Goal: Task Accomplishment & Management: Manage account settings

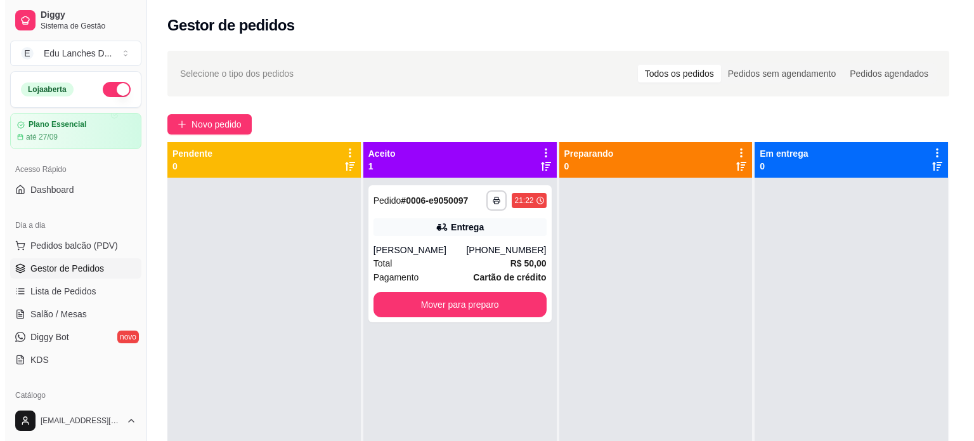
scroll to position [63, 0]
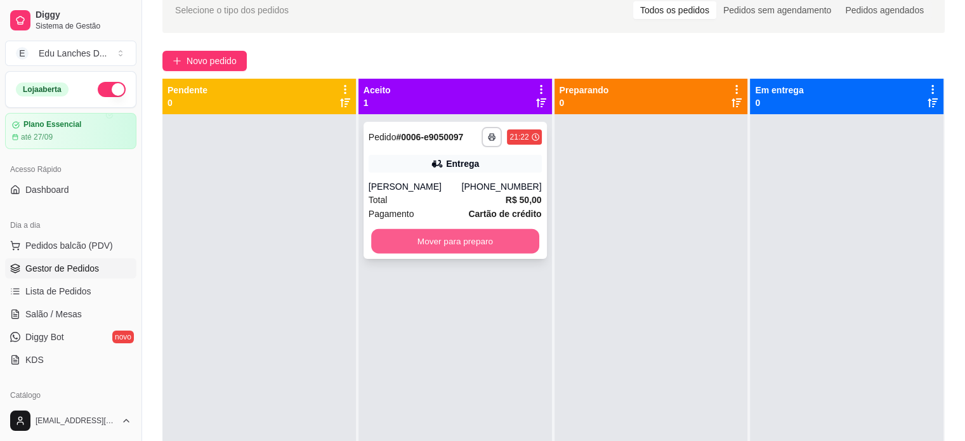
click at [450, 249] on button "Mover para preparo" at bounding box center [455, 241] width 168 height 25
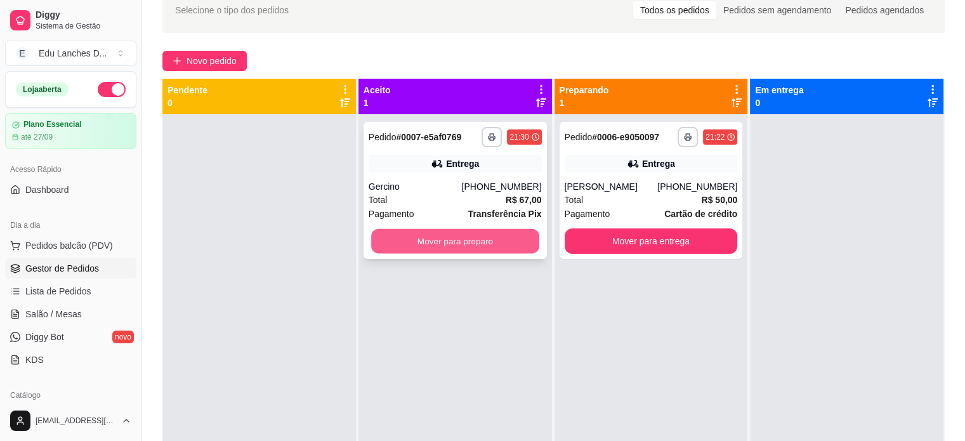
click at [450, 249] on button "Mover para preparo" at bounding box center [455, 241] width 168 height 25
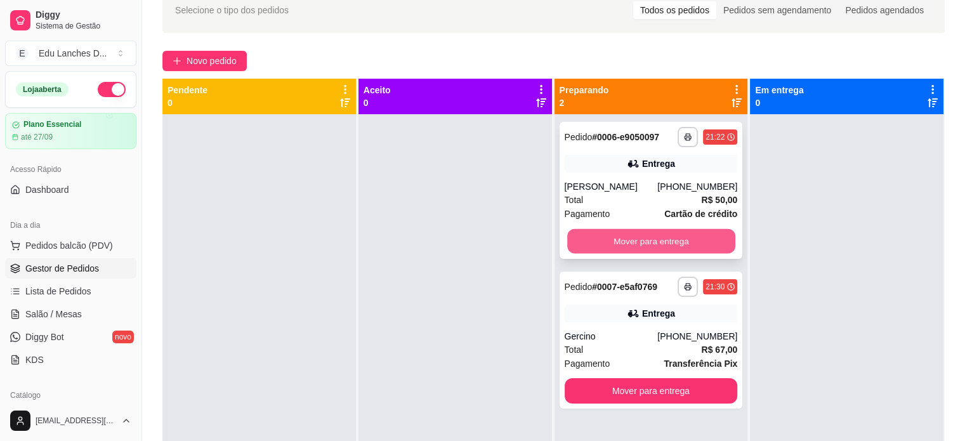
click at [672, 233] on button "Mover para entrega" at bounding box center [651, 241] width 168 height 25
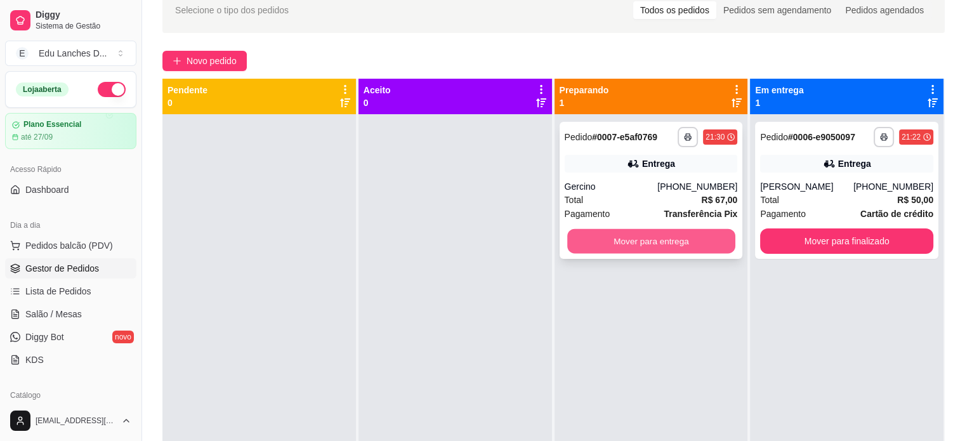
click at [654, 251] on button "Mover para entrega" at bounding box center [651, 241] width 168 height 25
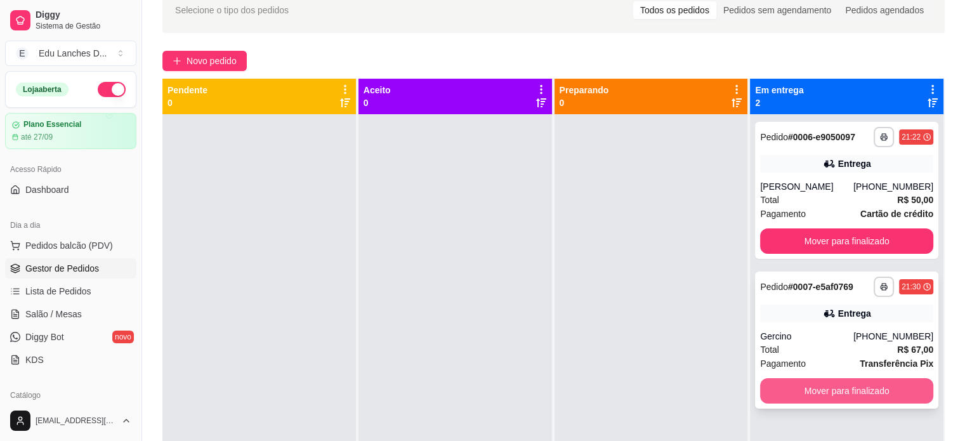
click at [835, 402] on button "Mover para finalizado" at bounding box center [846, 390] width 173 height 25
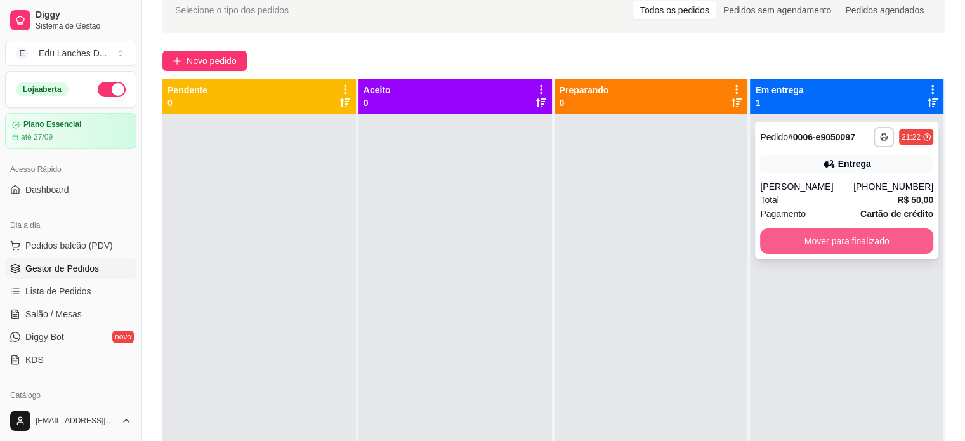
click at [774, 241] on button "Mover para finalizado" at bounding box center [846, 240] width 173 height 25
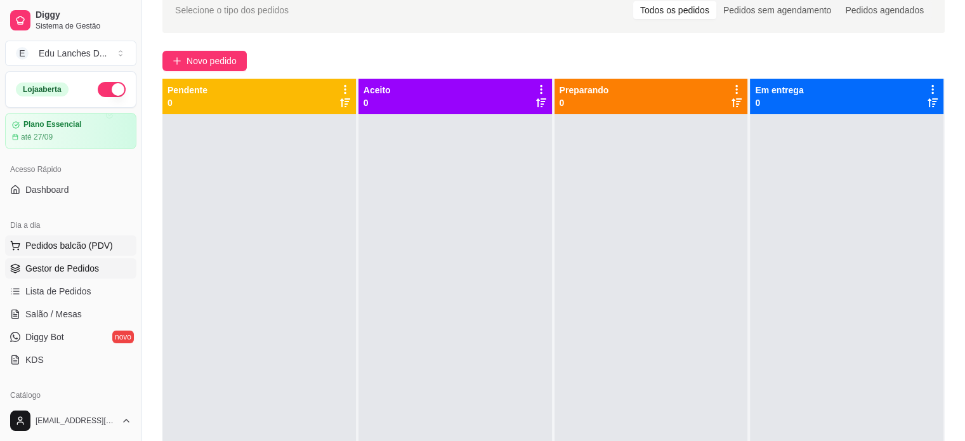
click at [57, 250] on span "Pedidos balcão (PDV)" at bounding box center [69, 245] width 88 height 13
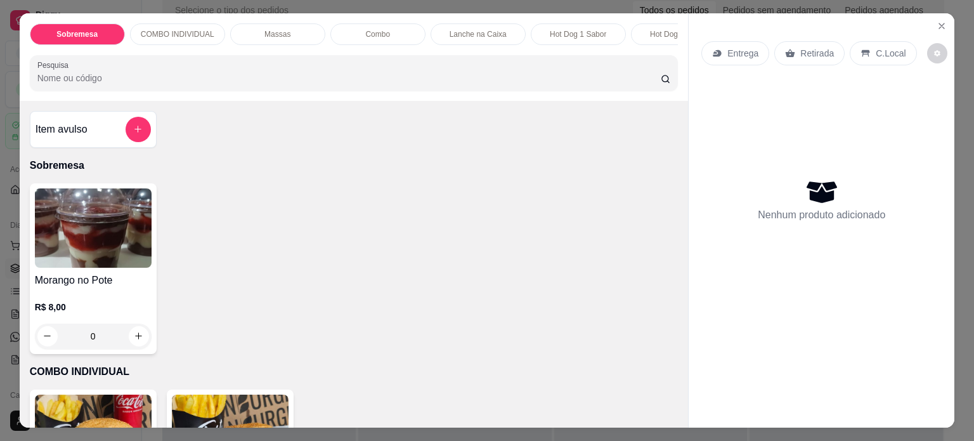
click at [733, 47] on p "Entrega" at bounding box center [743, 53] width 31 height 13
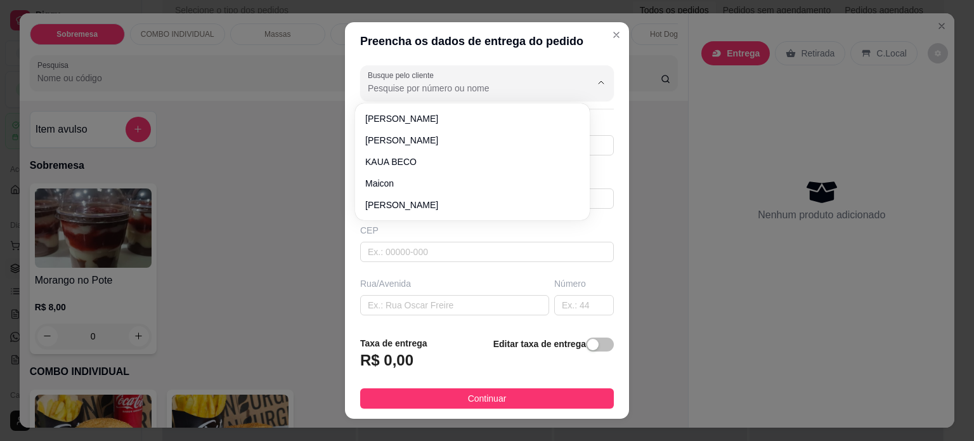
click at [450, 86] on input "Busque pelo cliente" at bounding box center [469, 88] width 203 height 13
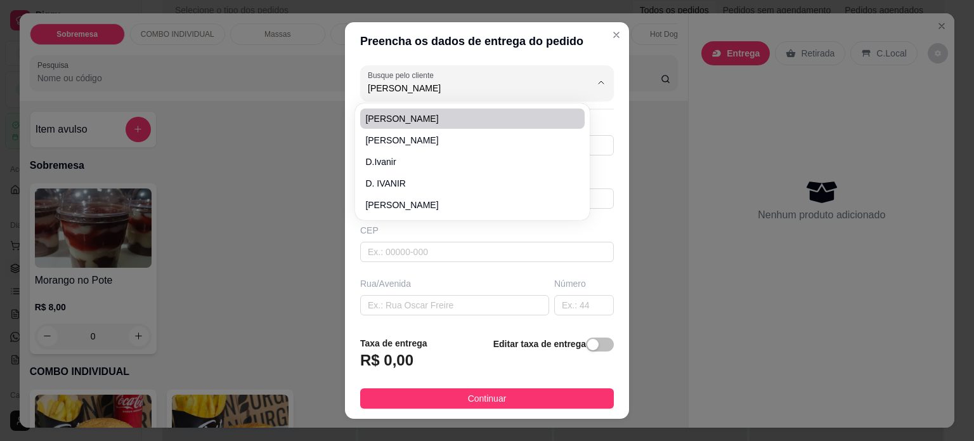
click at [429, 119] on span "[PERSON_NAME]" at bounding box center [466, 118] width 202 height 13
type input "[PERSON_NAME]"
type input "998175925"
type input "[PERSON_NAME]"
type input "[GEOGRAPHIC_DATA]"
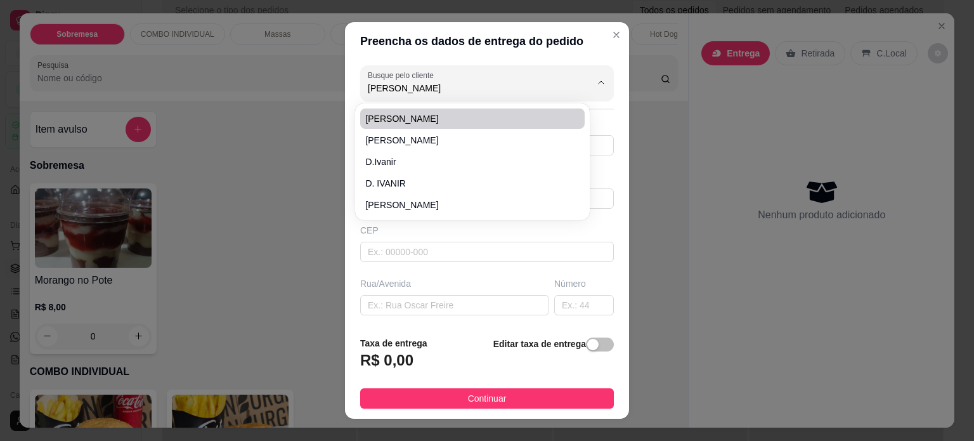
type input "101"
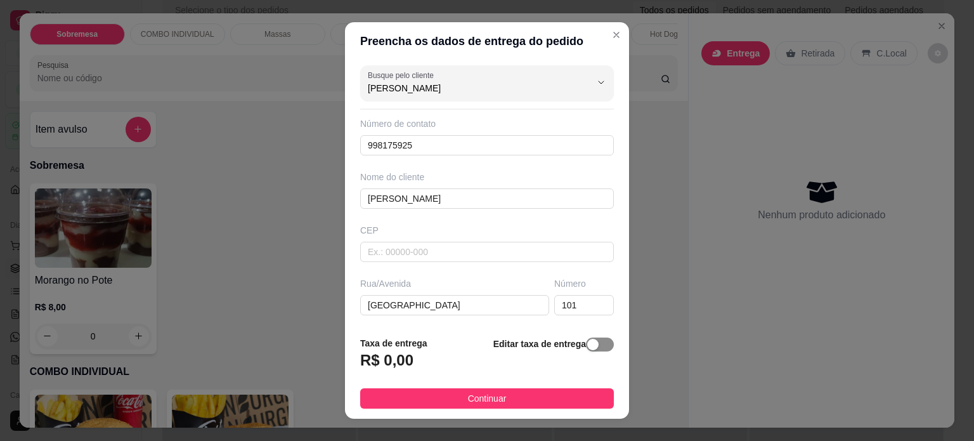
type input "[PERSON_NAME]"
click at [593, 346] on span "button" at bounding box center [600, 345] width 28 height 14
click at [400, 365] on input "0,00" at bounding box center [429, 365] width 136 height 24
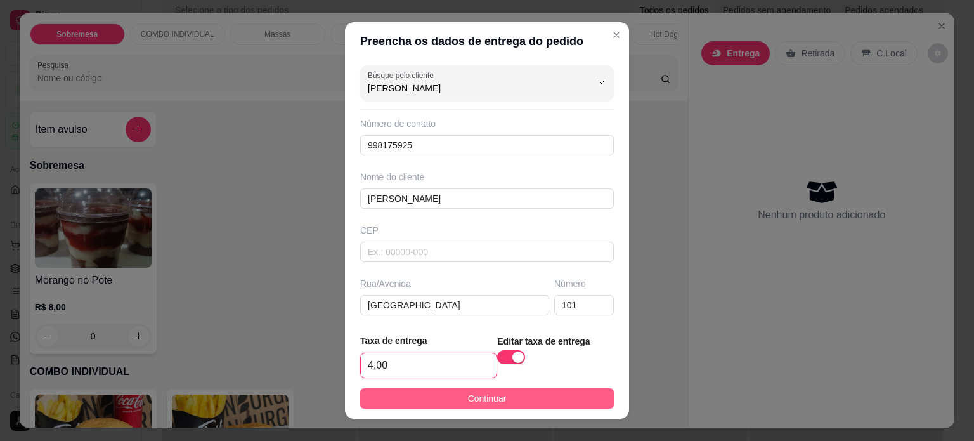
type input "4,00"
click at [454, 395] on button "Continuar" at bounding box center [487, 398] width 254 height 20
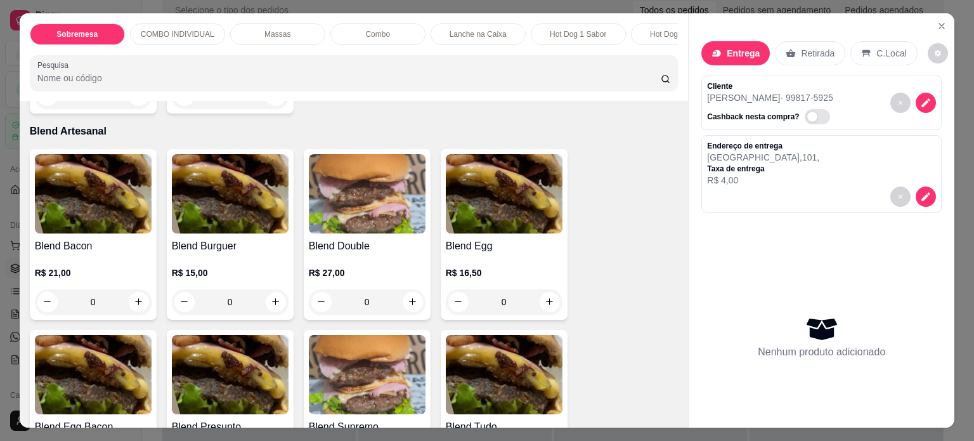
scroll to position [4378, 0]
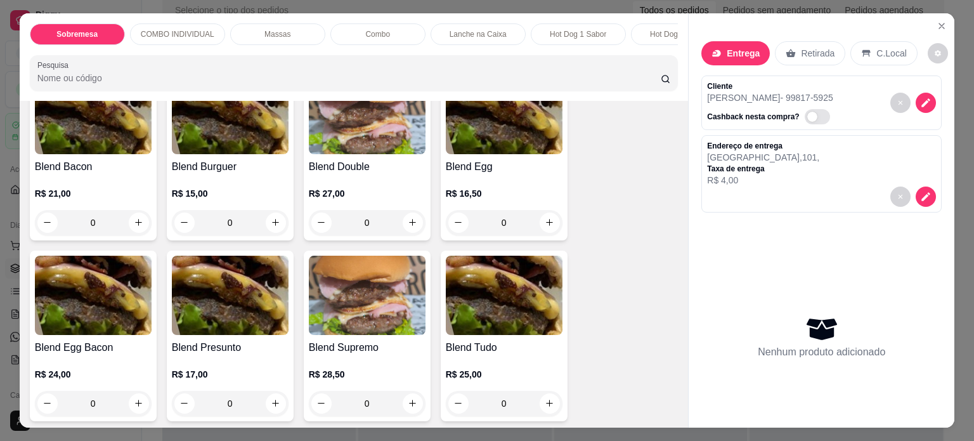
click at [133, 223] on div "0" at bounding box center [93, 222] width 117 height 25
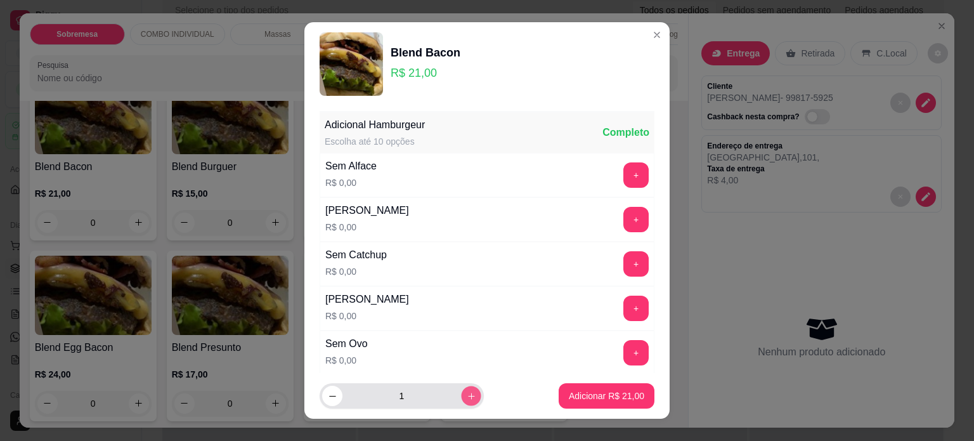
click at [467, 400] on icon "increase-product-quantity" at bounding box center [472, 396] width 10 height 10
type input "2"
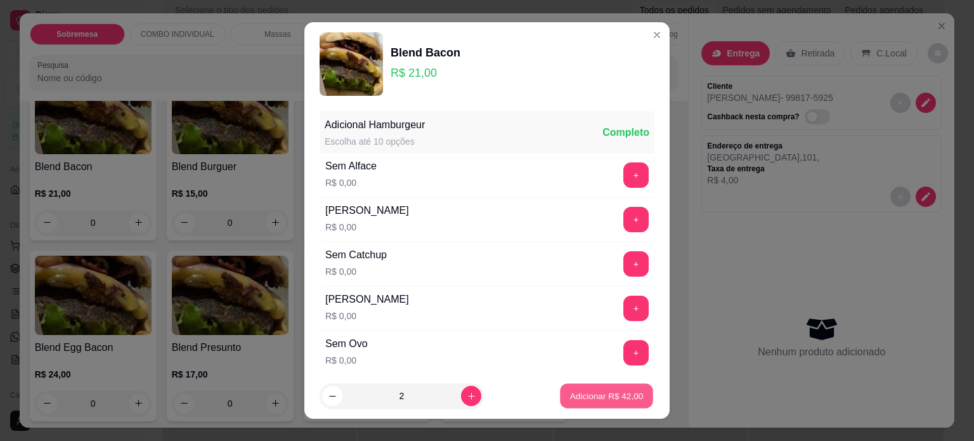
click at [573, 393] on p "Adicionar R$ 42,00" at bounding box center [607, 396] width 74 height 12
click at [573, 393] on div "Blend Bacon R$ 21,00 0 Blend Burguer R$ 15,00 0 Blend Double R$ 27,00 0 Blend E…" at bounding box center [354, 245] width 649 height 351
type input "2"
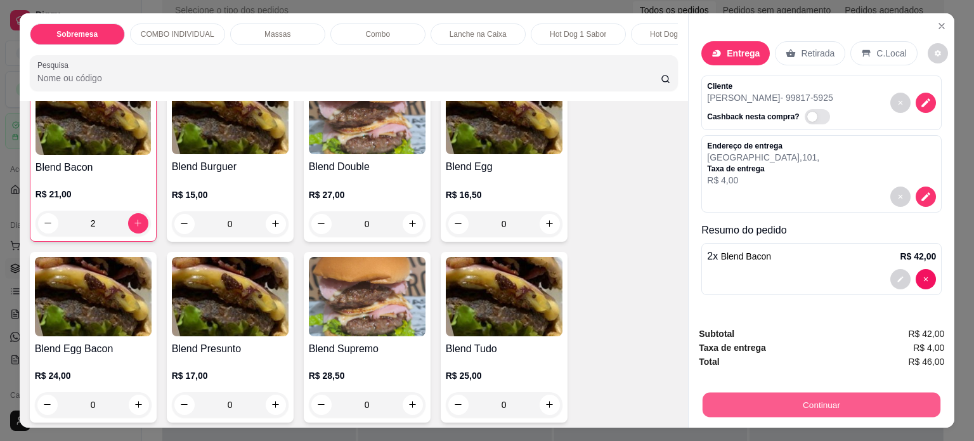
click at [820, 403] on button "Continuar" at bounding box center [822, 405] width 238 height 25
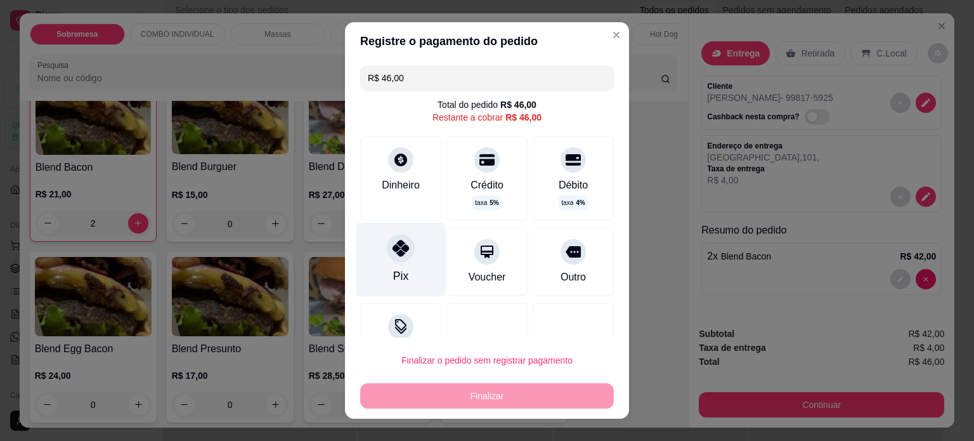
click at [384, 263] on div "Pix" at bounding box center [401, 259] width 89 height 74
type input "R$ 0,00"
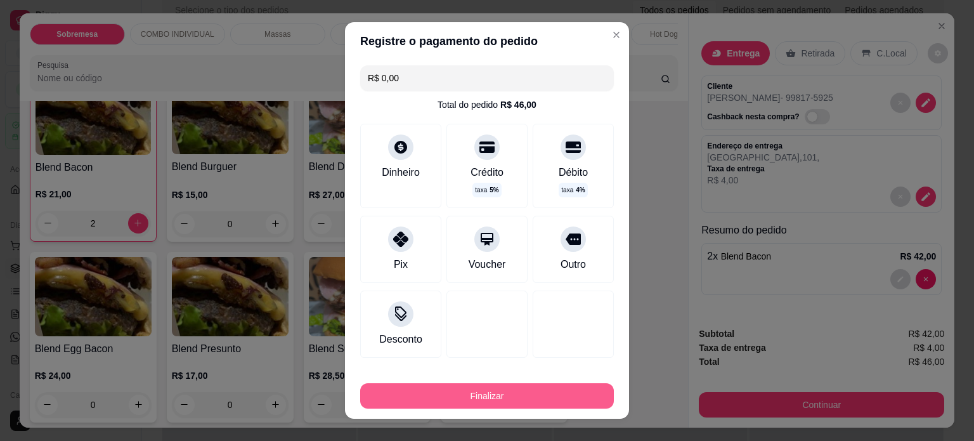
click at [457, 393] on button "Finalizar" at bounding box center [487, 395] width 254 height 25
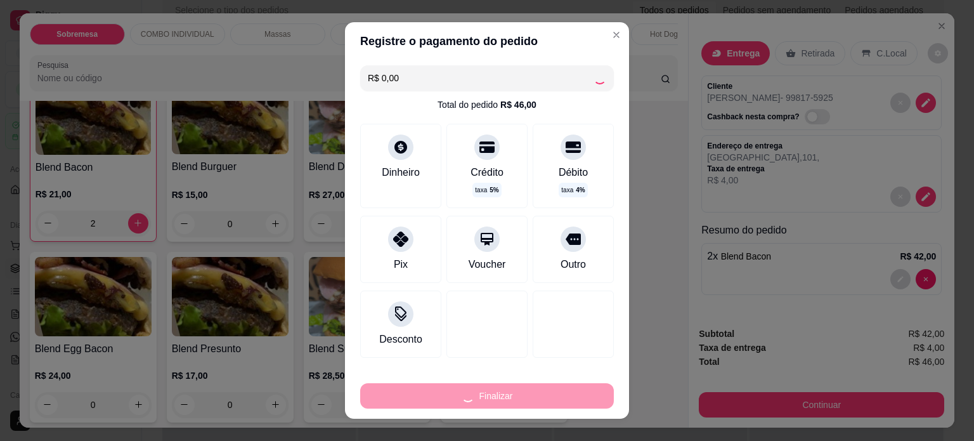
type input "0"
type input "-R$ 46,00"
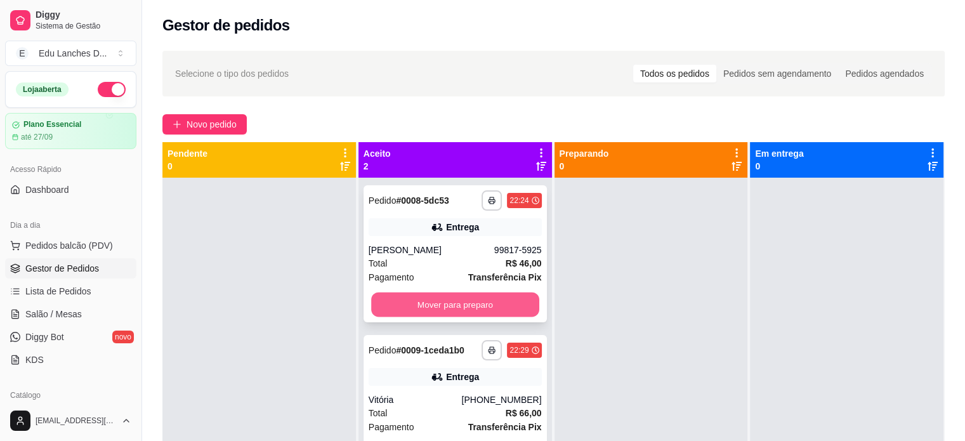
click at [435, 299] on button "Mover para preparo" at bounding box center [455, 304] width 168 height 25
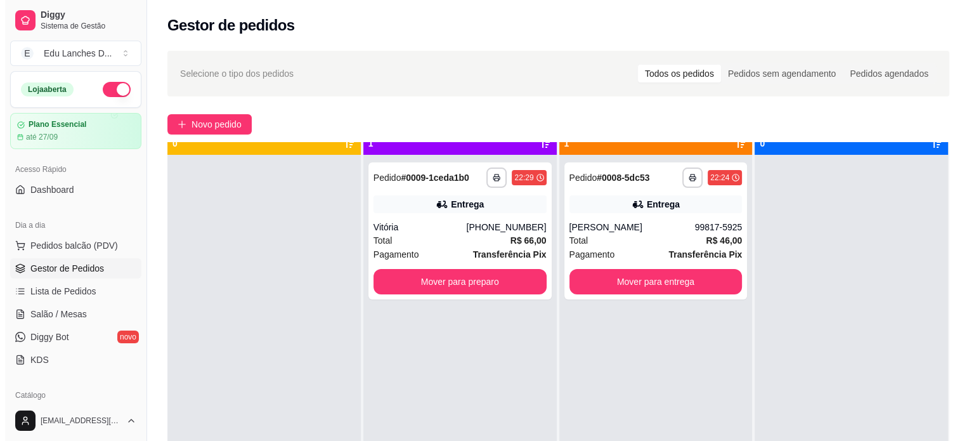
scroll to position [36, 0]
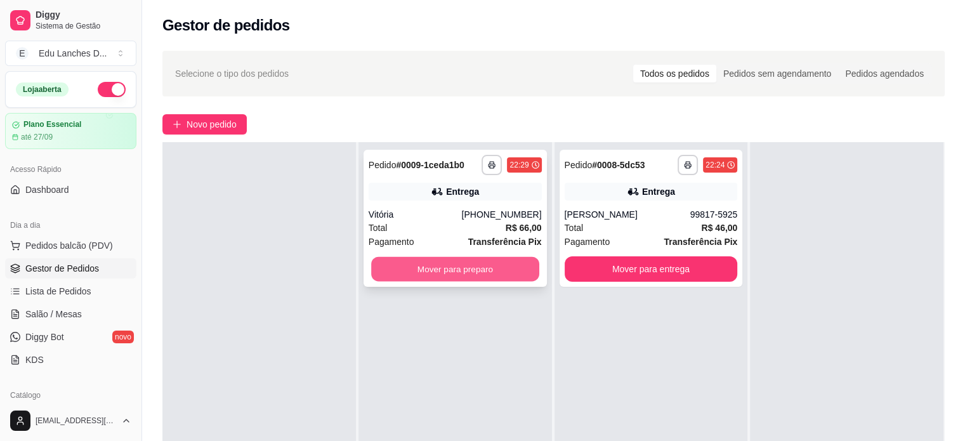
click at [443, 265] on button "Mover para preparo" at bounding box center [455, 269] width 168 height 25
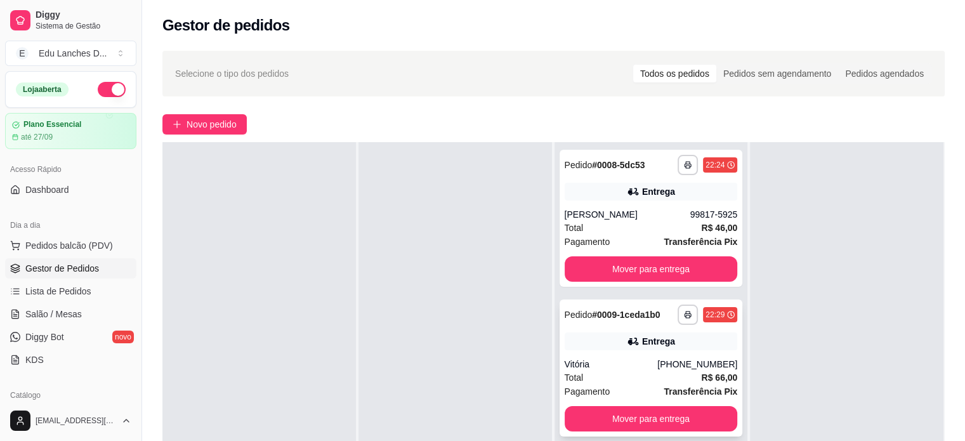
click at [644, 369] on div "Vitória" at bounding box center [611, 364] width 93 height 13
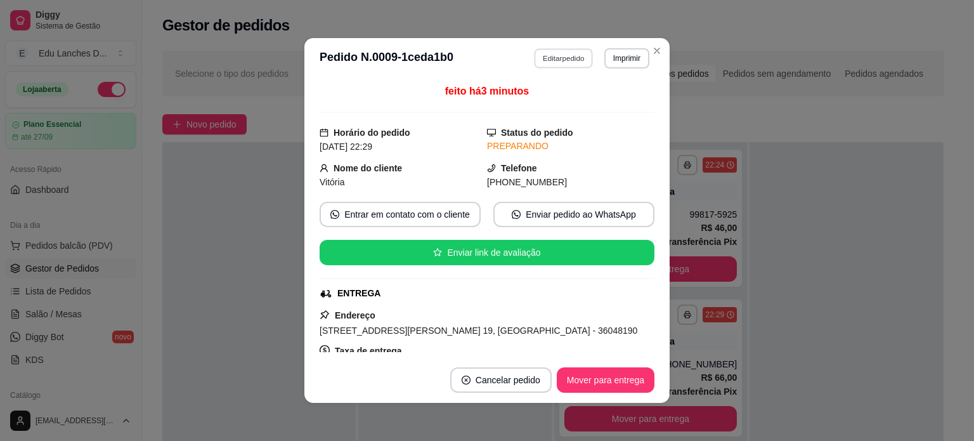
click at [554, 62] on button "Editar pedido" at bounding box center [564, 58] width 59 height 20
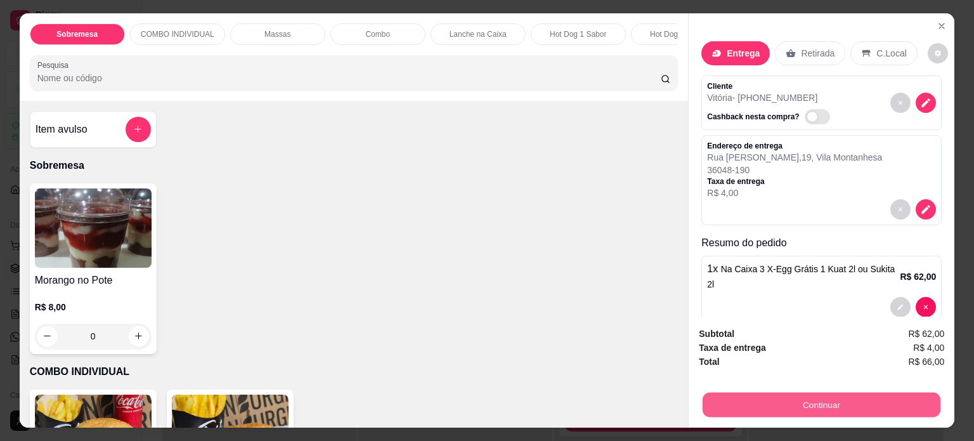
click at [832, 398] on button "Continuar" at bounding box center [822, 405] width 238 height 25
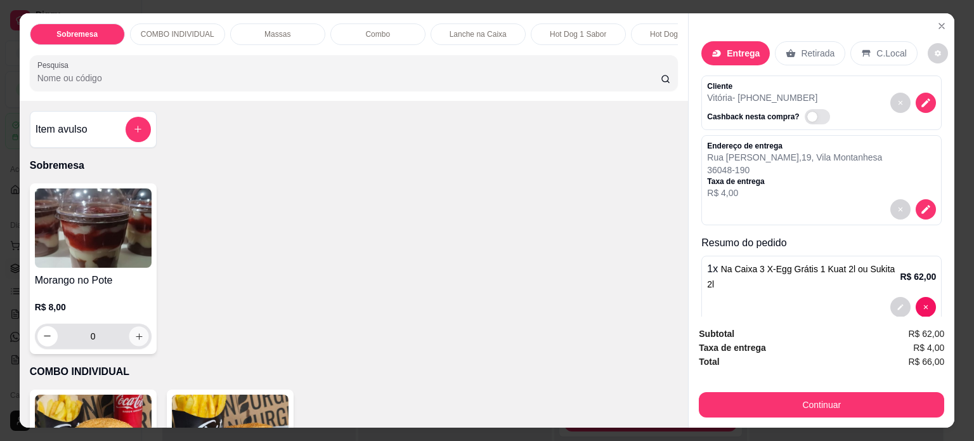
click at [136, 338] on icon "increase-product-quantity" at bounding box center [139, 336] width 6 height 6
type input "1"
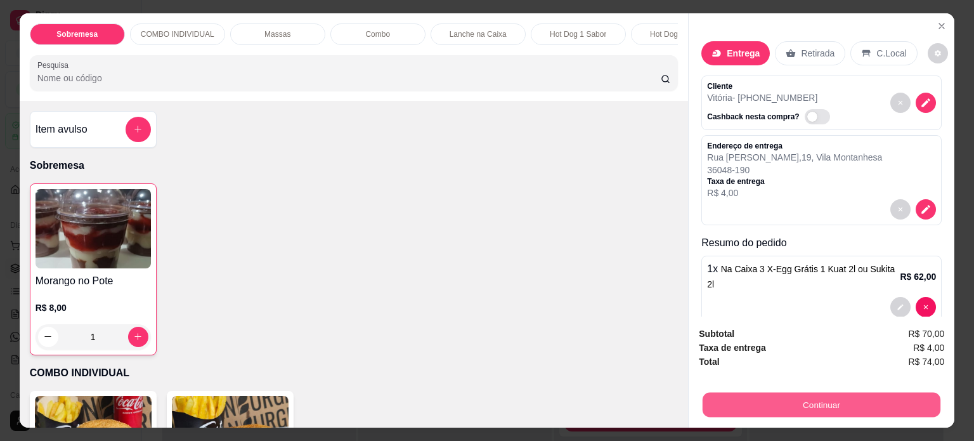
click at [714, 400] on button "Continuar" at bounding box center [822, 405] width 238 height 25
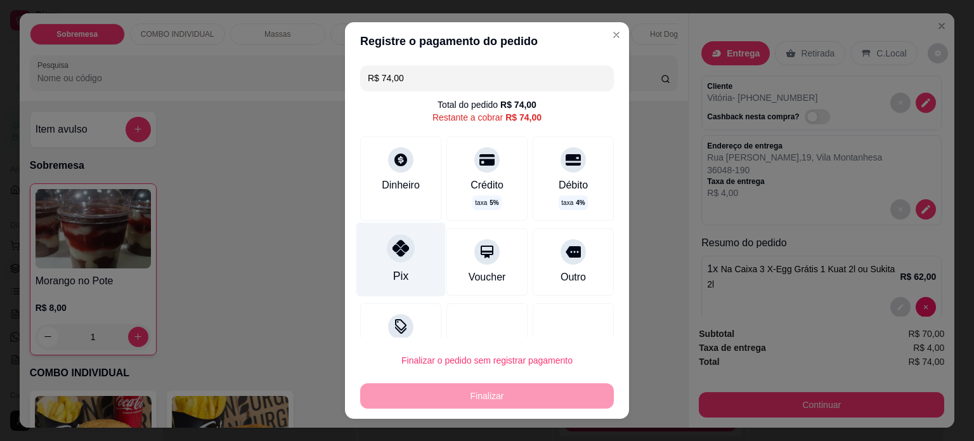
click at [404, 273] on div "Pix" at bounding box center [401, 259] width 89 height 74
type input "R$ 0,00"
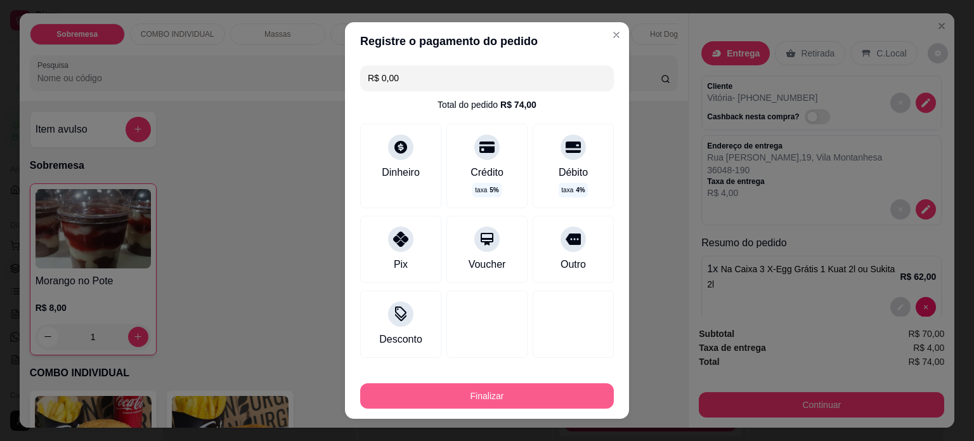
click at [507, 397] on button "Finalizar" at bounding box center [487, 395] width 254 height 25
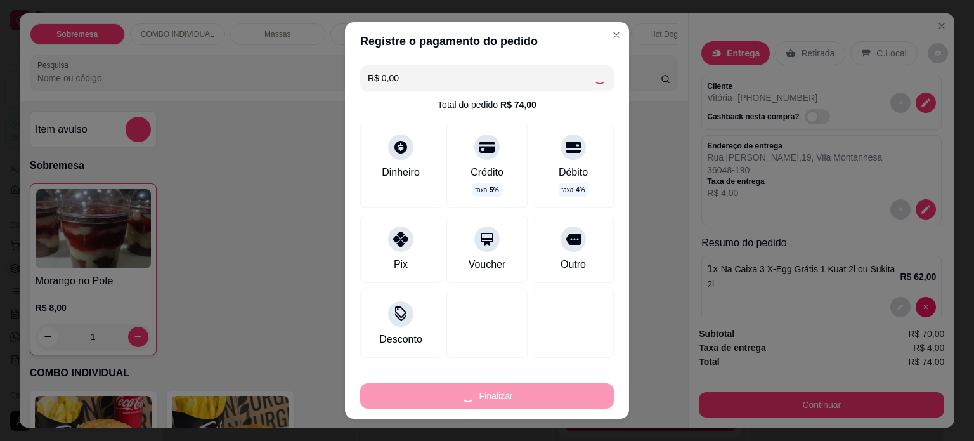
type input "0"
type input "-R$ 74,00"
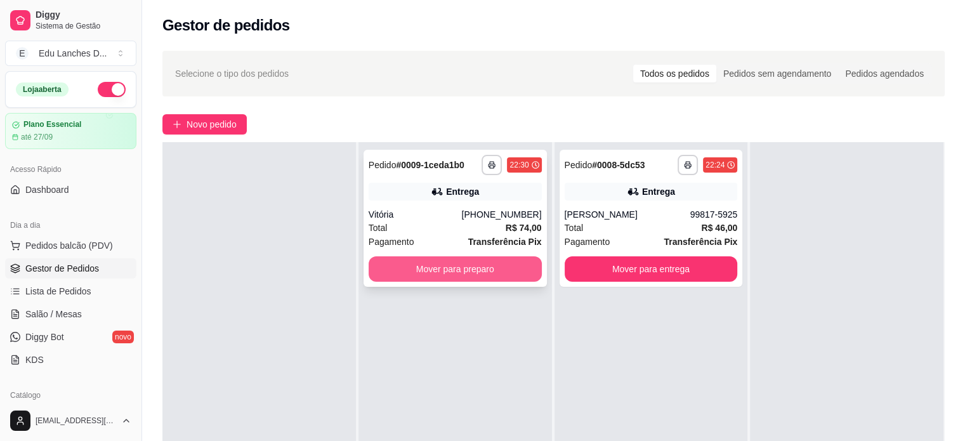
click at [508, 262] on button "Mover para preparo" at bounding box center [455, 268] width 173 height 25
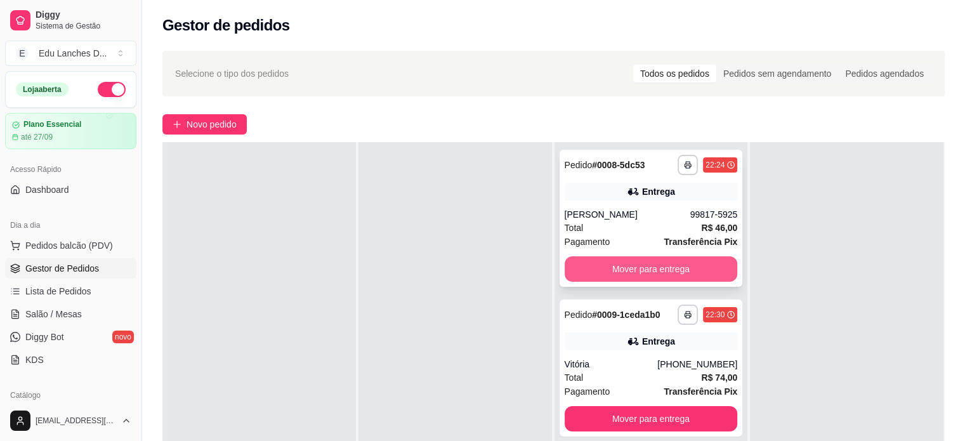
click at [616, 271] on button "Mover para entrega" at bounding box center [651, 268] width 173 height 25
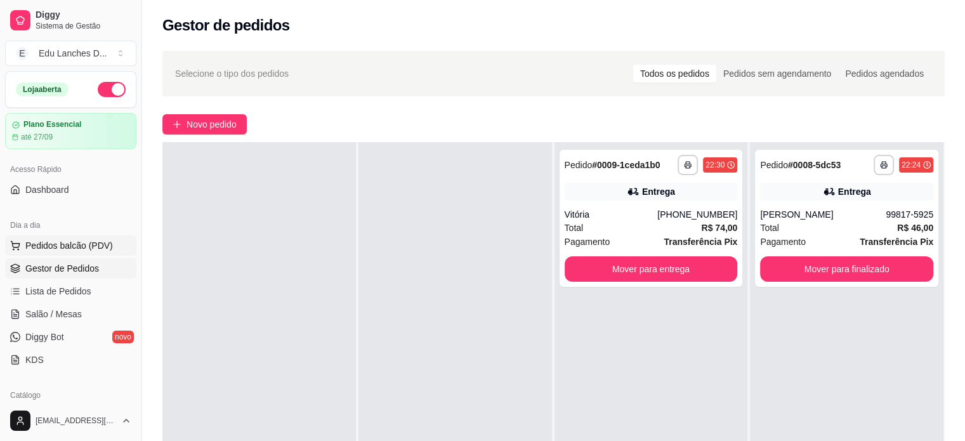
click at [62, 245] on span "Pedidos balcão (PDV)" at bounding box center [69, 245] width 88 height 13
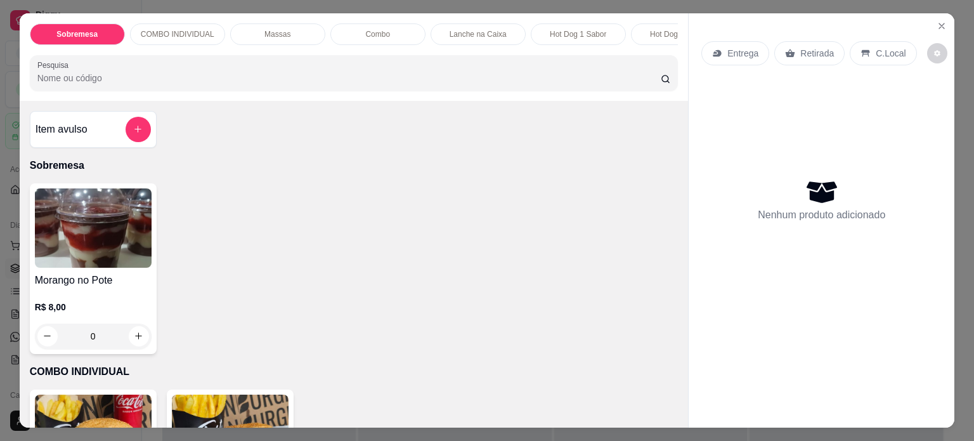
click at [801, 50] on p "Retirada" at bounding box center [818, 53] width 34 height 13
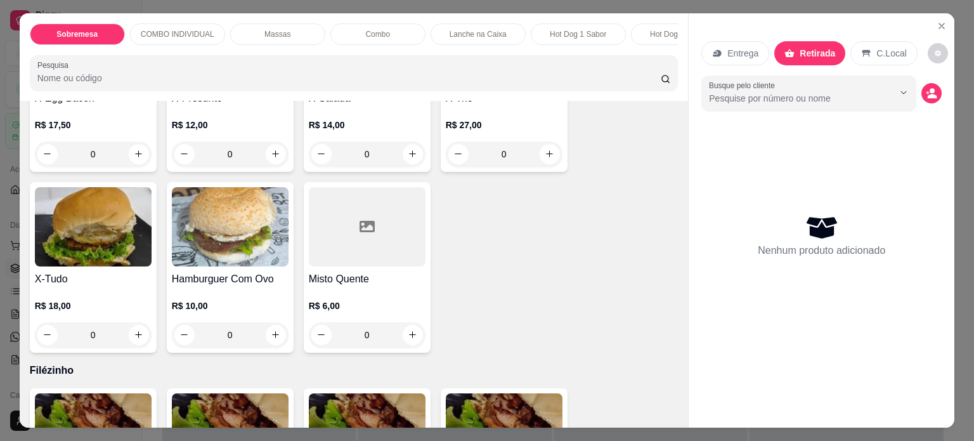
scroll to position [3680, 0]
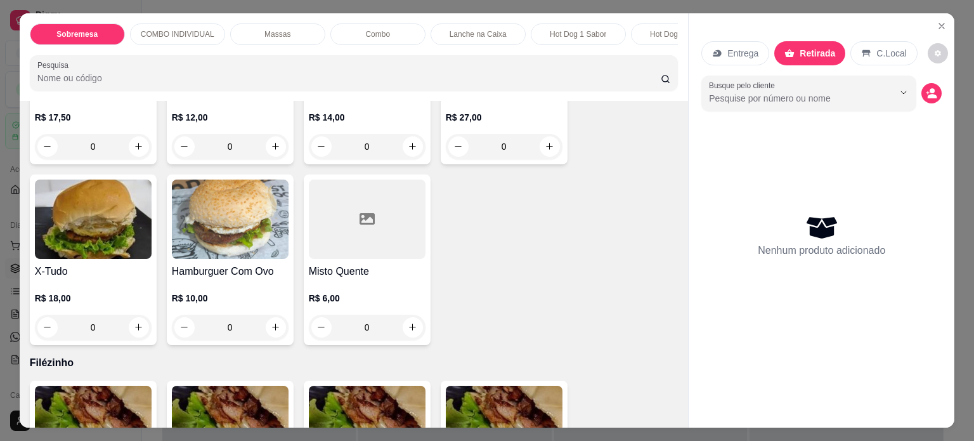
click at [270, 337] on div "0" at bounding box center [230, 327] width 117 height 25
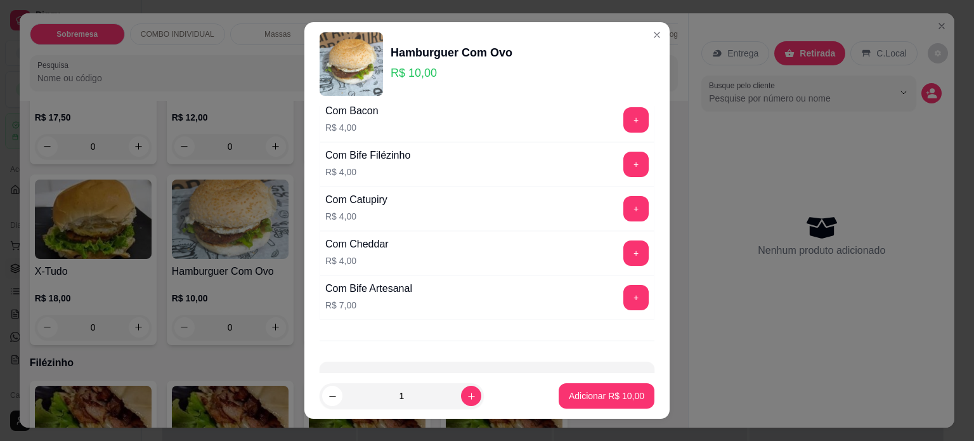
scroll to position [888, 0]
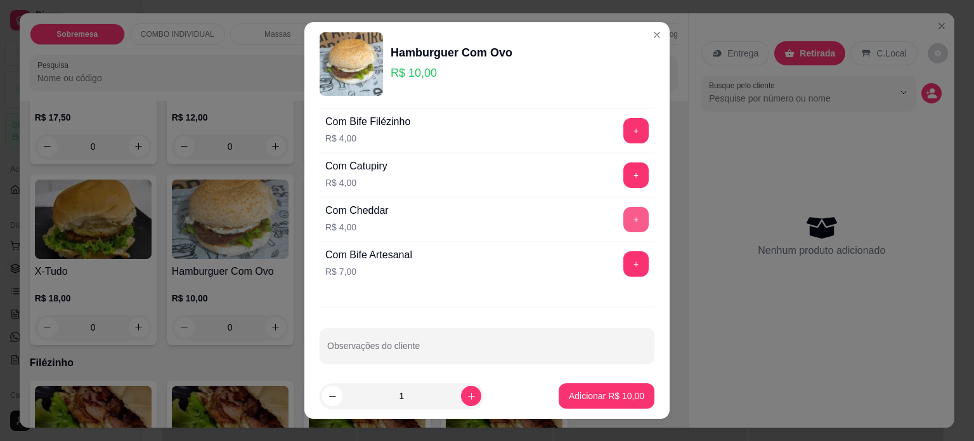
click at [624, 209] on button "+" at bounding box center [636, 219] width 25 height 25
click at [581, 397] on p "Adicionar R$ 14,00" at bounding box center [606, 396] width 75 height 13
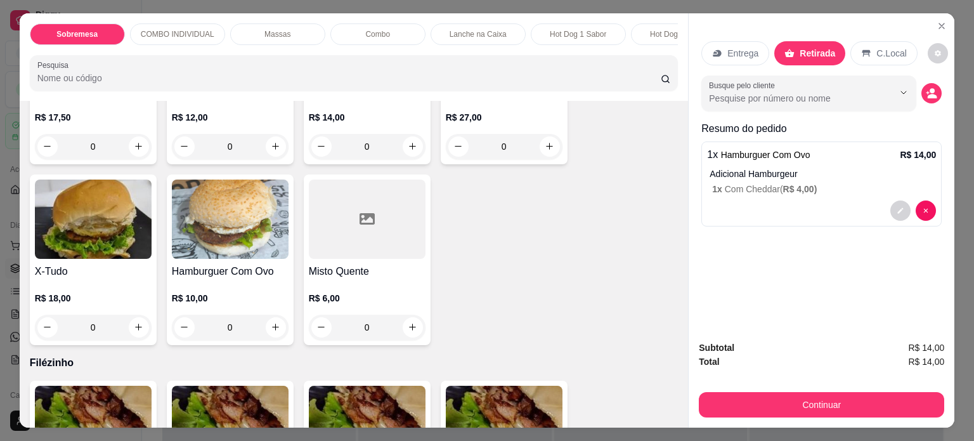
scroll to position [3743, 0]
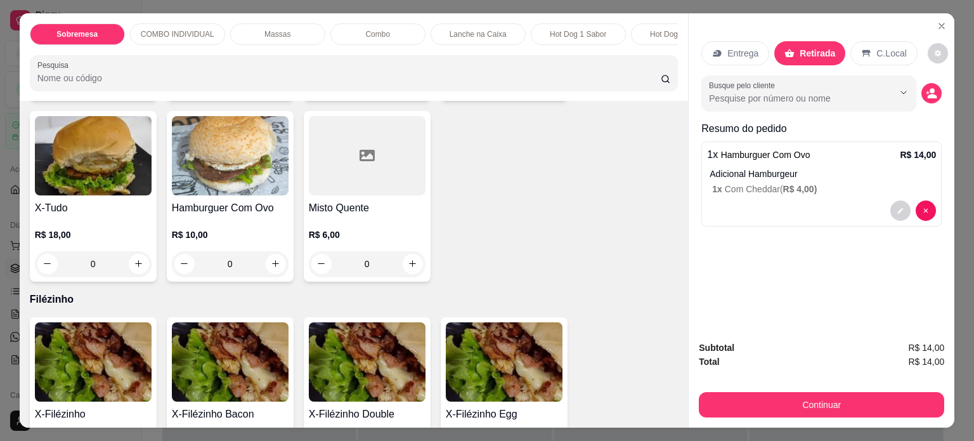
click at [269, 270] on div "0" at bounding box center [230, 263] width 117 height 25
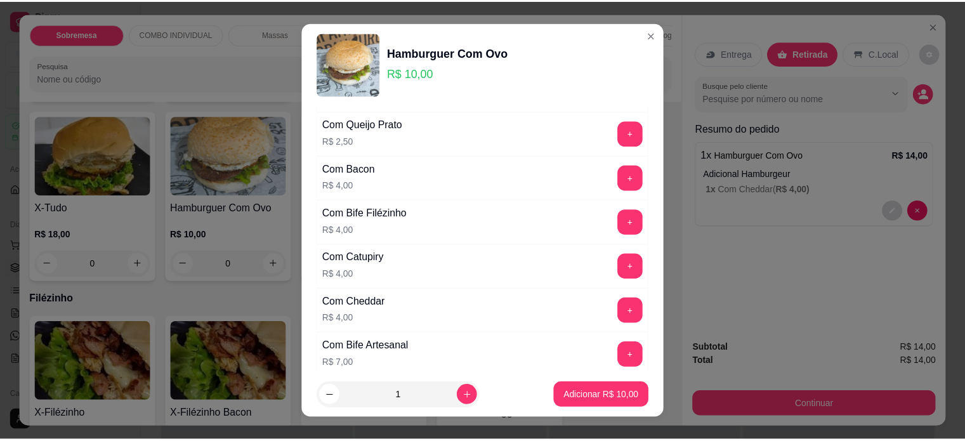
scroll to position [889, 0]
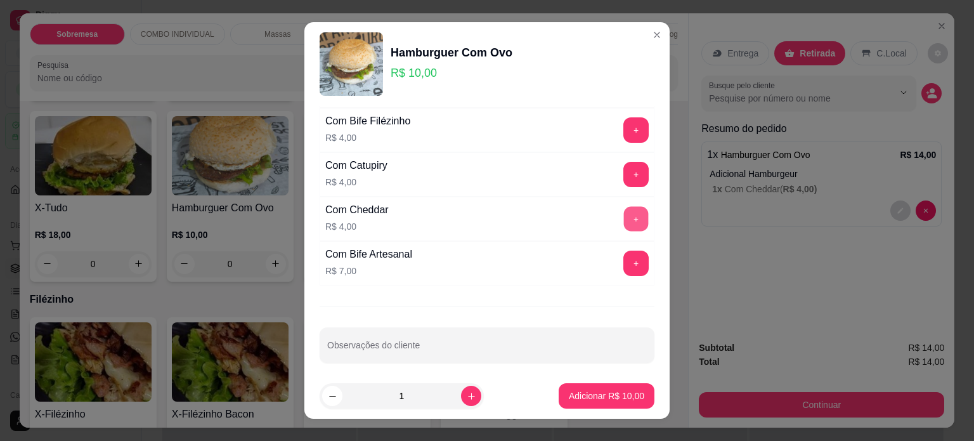
click at [624, 209] on button "+" at bounding box center [636, 218] width 25 height 25
click at [570, 398] on p "Adicionar R$ 14,00" at bounding box center [607, 396] width 74 height 12
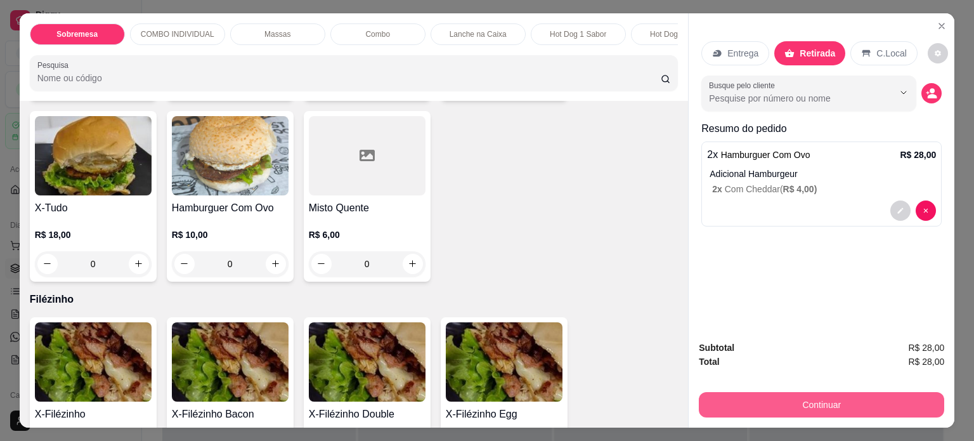
click at [865, 404] on button "Continuar" at bounding box center [822, 404] width 246 height 25
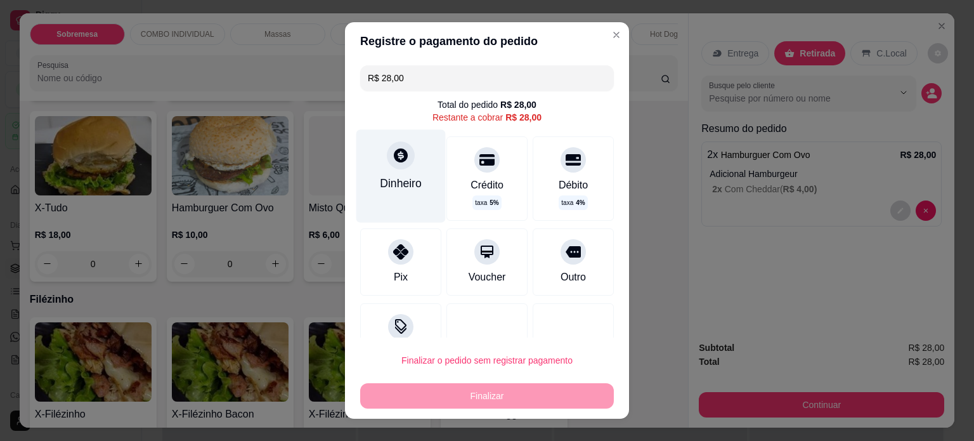
click at [414, 176] on div "Dinheiro" at bounding box center [401, 175] width 89 height 93
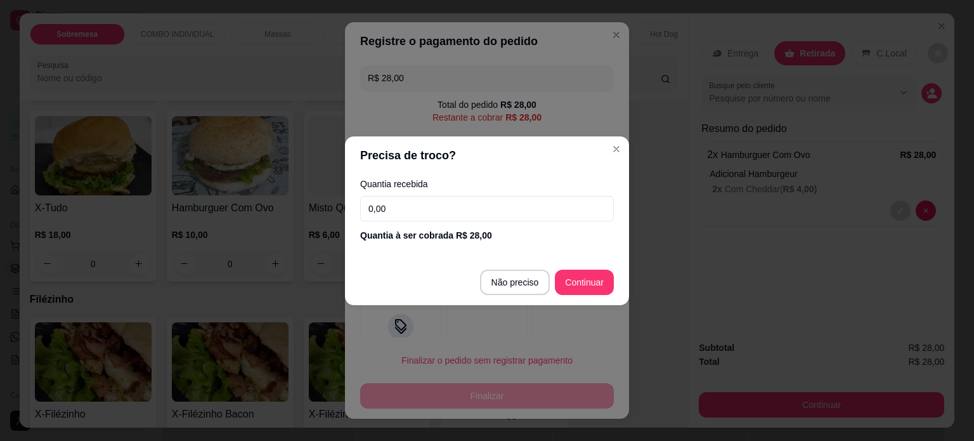
click at [436, 202] on input "0,00" at bounding box center [487, 208] width 254 height 25
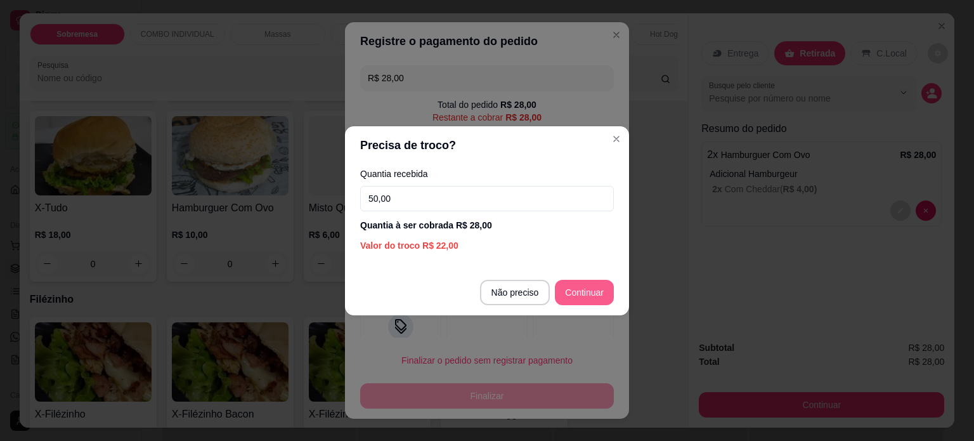
type input "50,00"
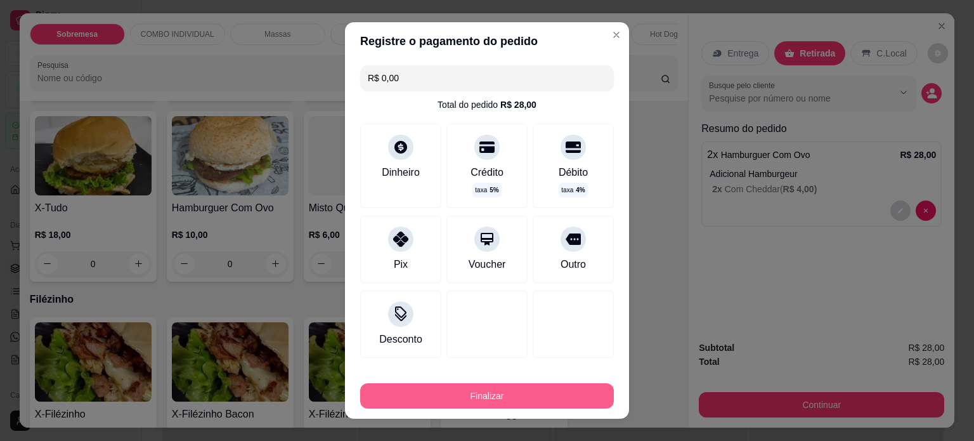
click at [527, 399] on button "Finalizar" at bounding box center [487, 395] width 254 height 25
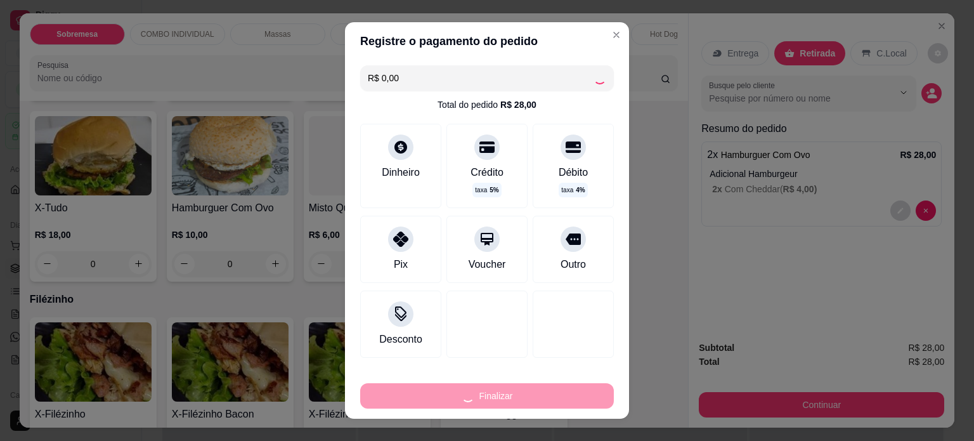
type input "-R$ 28,00"
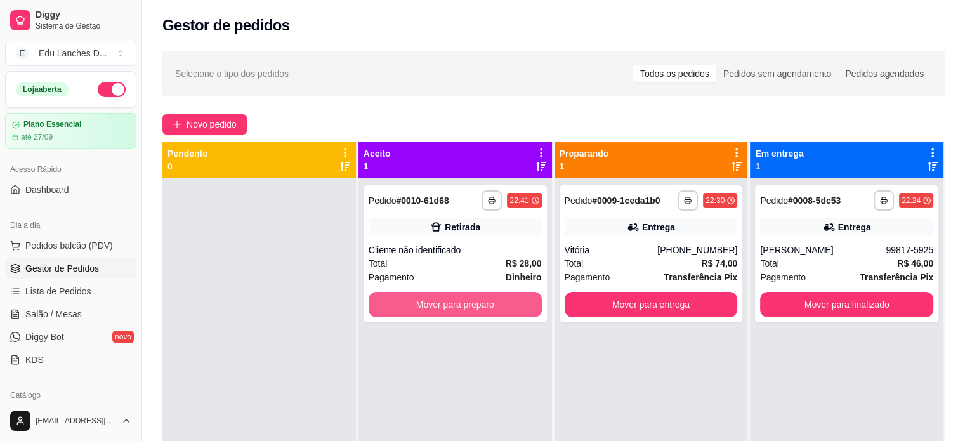
click at [419, 294] on button "Mover para preparo" at bounding box center [455, 304] width 173 height 25
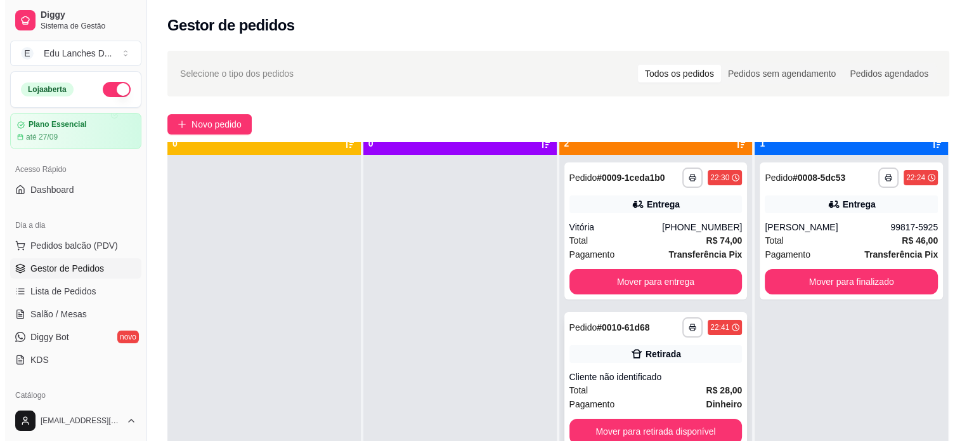
scroll to position [36, 0]
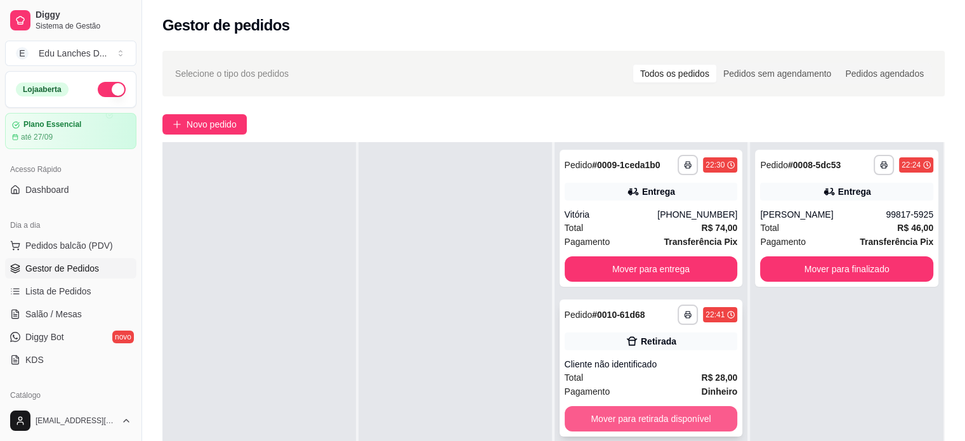
click at [676, 425] on button "Mover para retirada disponível" at bounding box center [651, 418] width 173 height 25
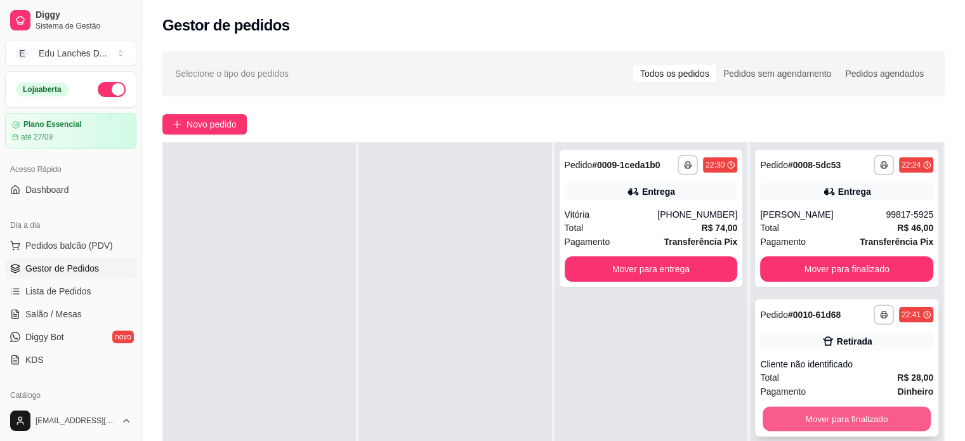
click at [857, 423] on button "Mover para finalizado" at bounding box center [847, 419] width 168 height 25
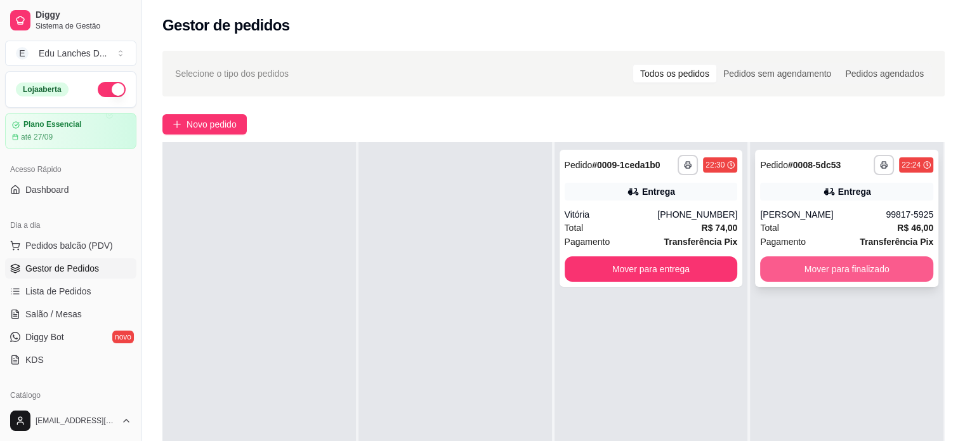
click at [836, 274] on button "Mover para finalizado" at bounding box center [846, 268] width 173 height 25
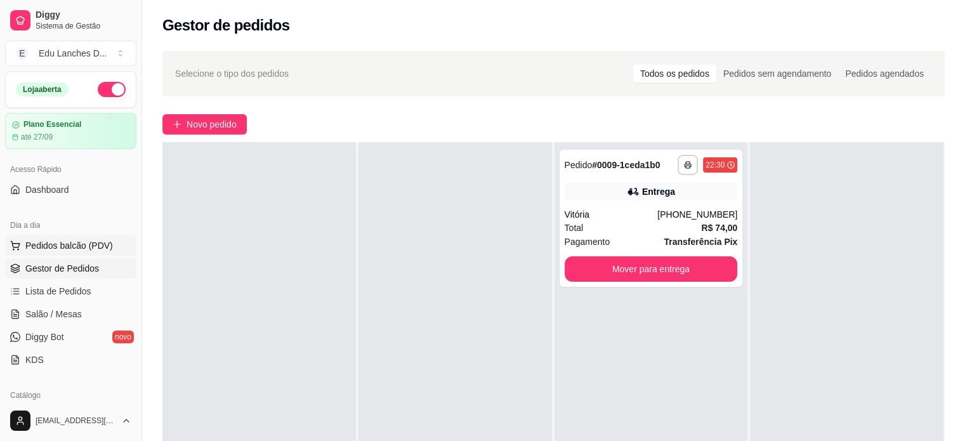
click at [80, 248] on span "Pedidos balcão (PDV)" at bounding box center [69, 245] width 88 height 13
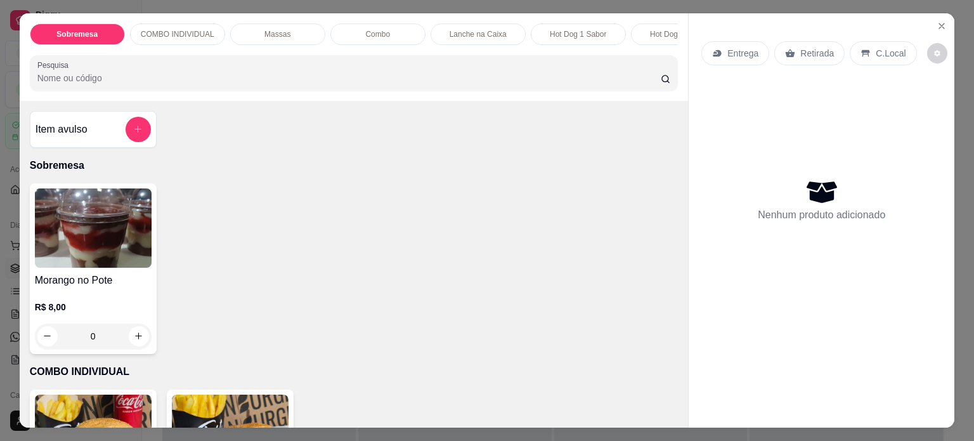
click at [730, 48] on p "Entrega" at bounding box center [743, 53] width 31 height 13
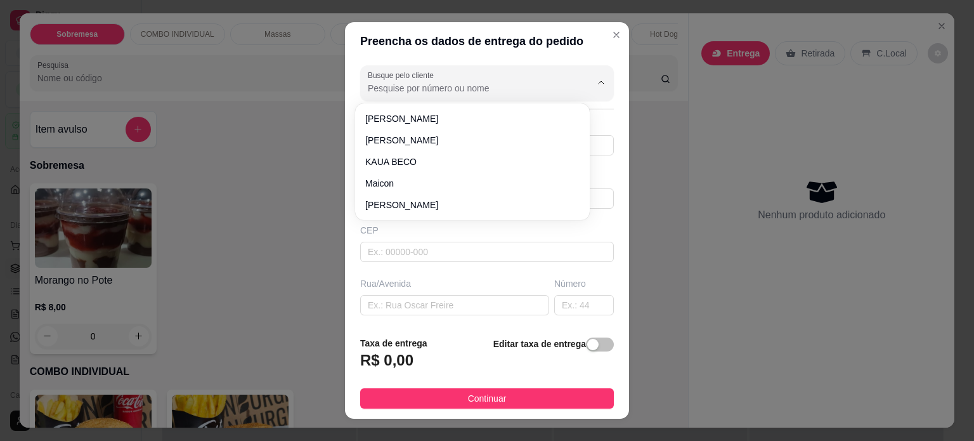
click at [443, 82] on input "Busque pelo cliente" at bounding box center [469, 88] width 203 height 13
click at [442, 90] on input "Busque pelo cliente" at bounding box center [469, 88] width 203 height 13
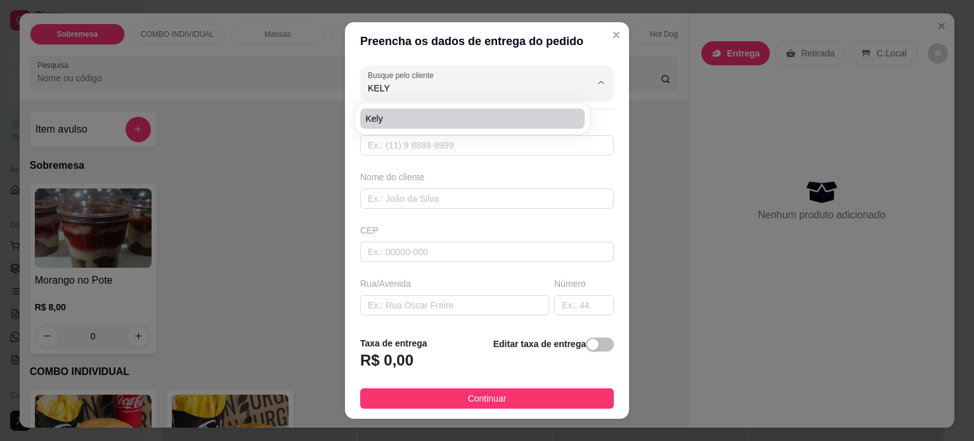
click at [466, 122] on span "Kely" at bounding box center [466, 118] width 202 height 13
type input "Kely"
type input "3291085323"
type input "Kely"
type input "Rua [PERSON_NAME]"
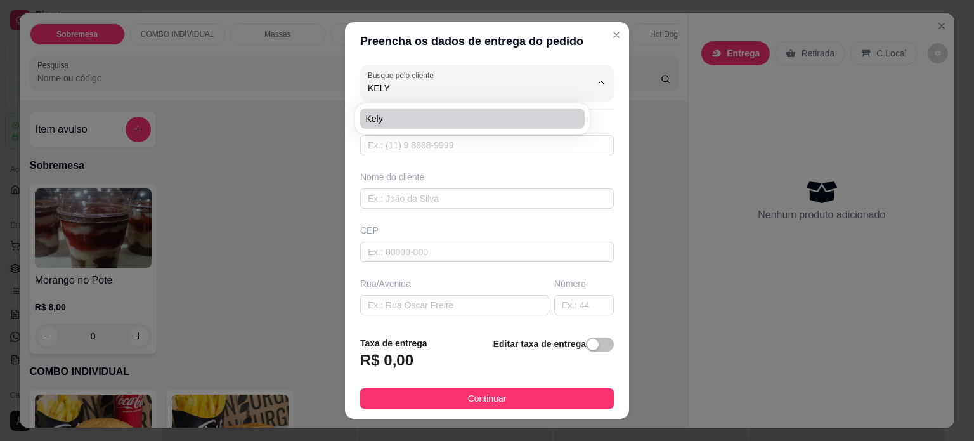
type input "[STREET_ADDRESS]"
type input "Juiz de Fora"
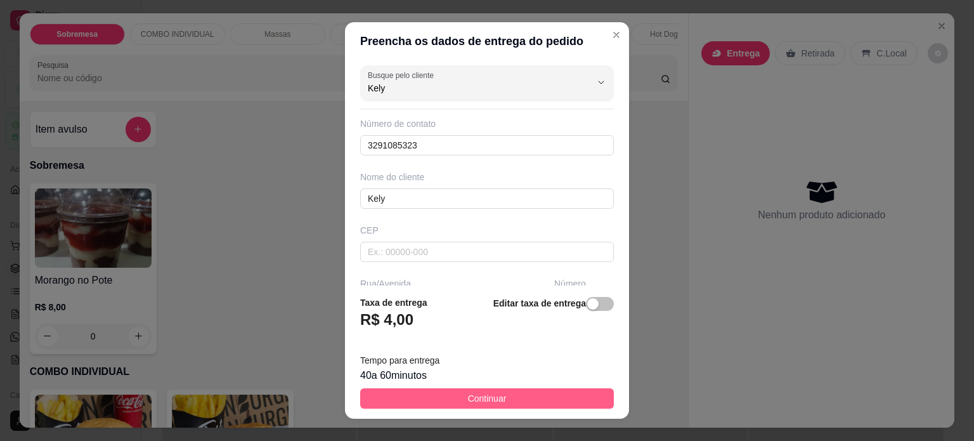
type input "Kely"
click at [508, 395] on button "Continuar" at bounding box center [487, 398] width 254 height 20
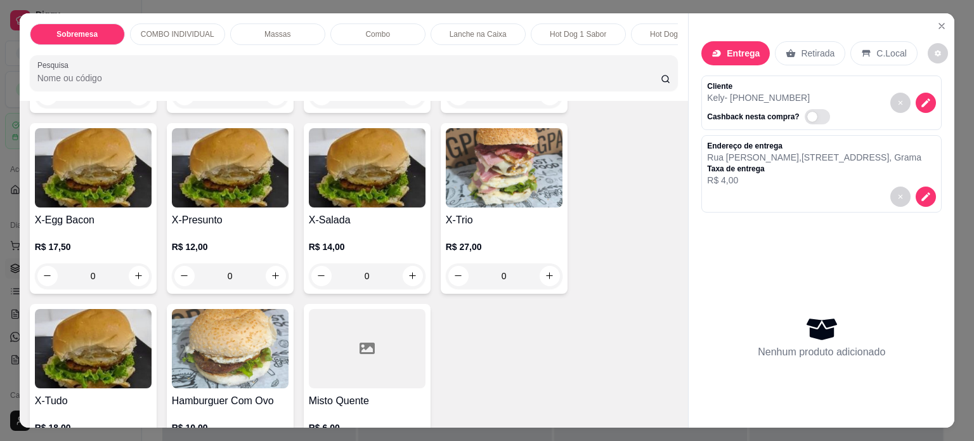
scroll to position [3743, 0]
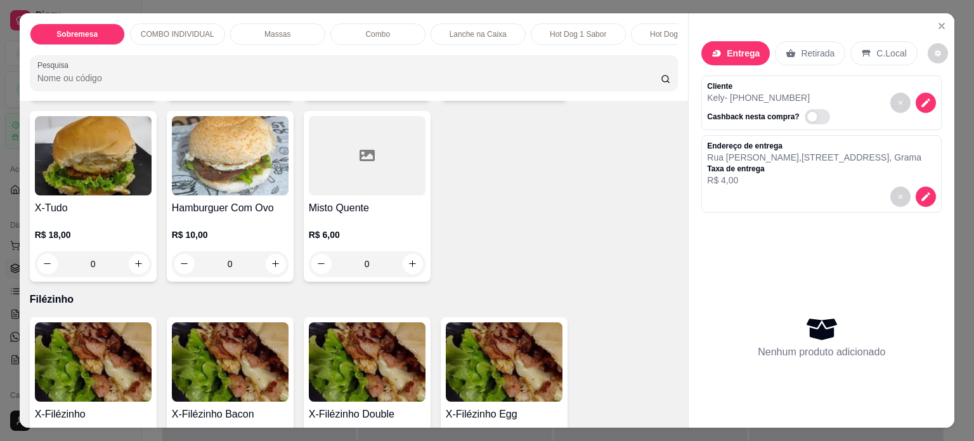
click at [266, 263] on div "0" at bounding box center [230, 263] width 117 height 25
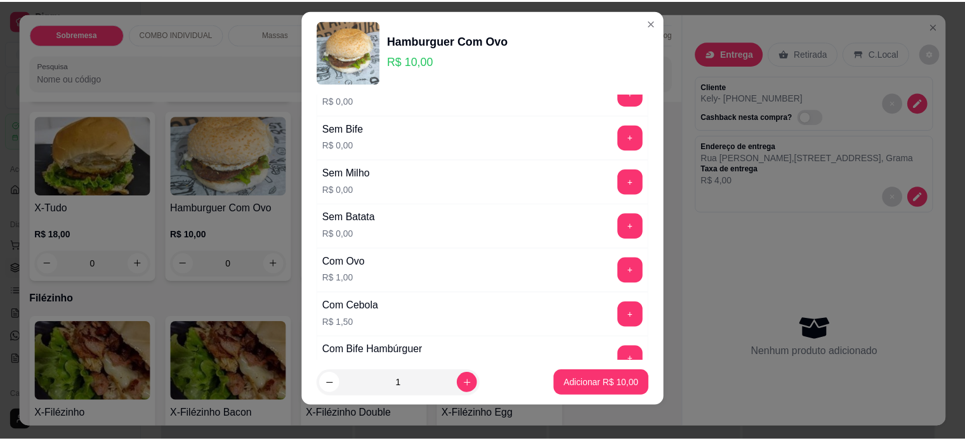
scroll to position [18, 0]
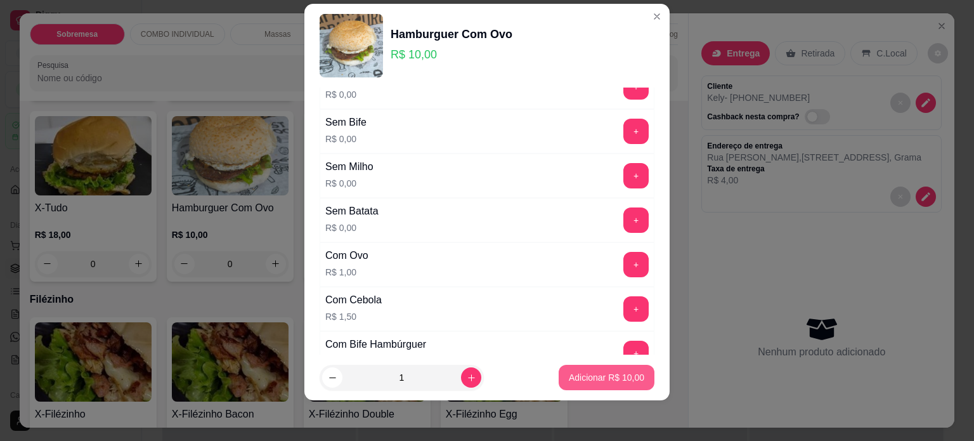
click at [576, 377] on p "Adicionar R$ 10,00" at bounding box center [606, 377] width 75 height 13
type input "1"
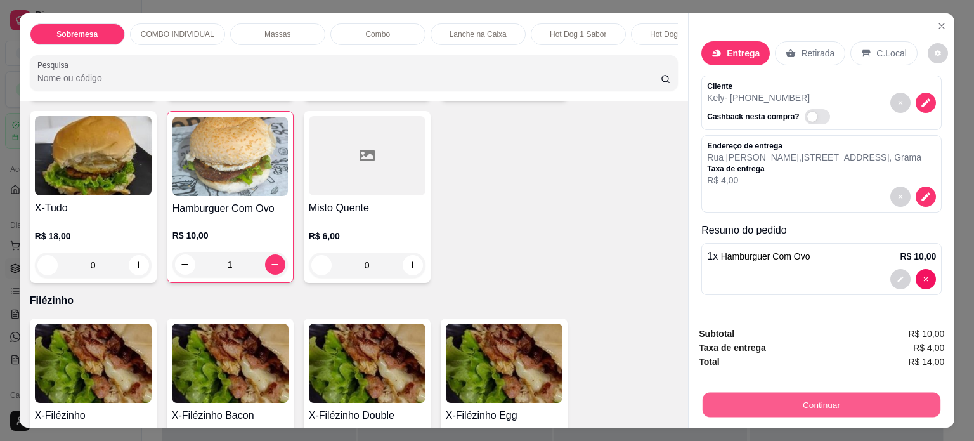
click at [819, 405] on button "Continuar" at bounding box center [822, 405] width 238 height 25
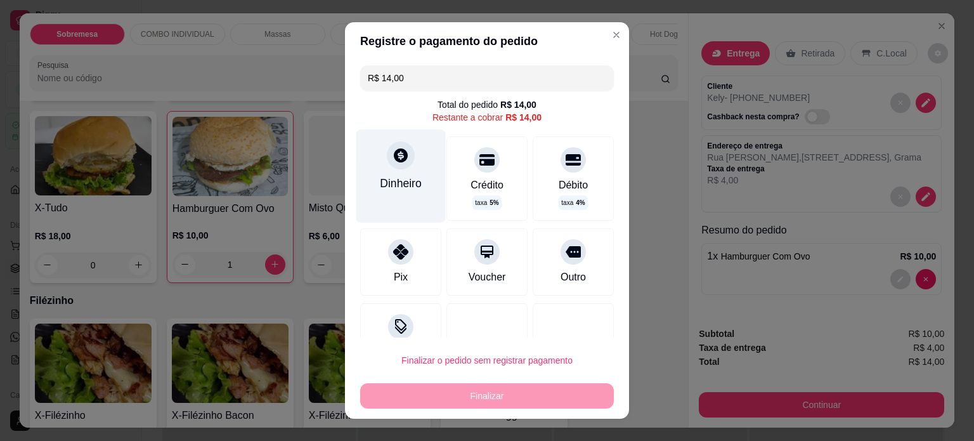
click at [387, 158] on div at bounding box center [401, 155] width 28 height 28
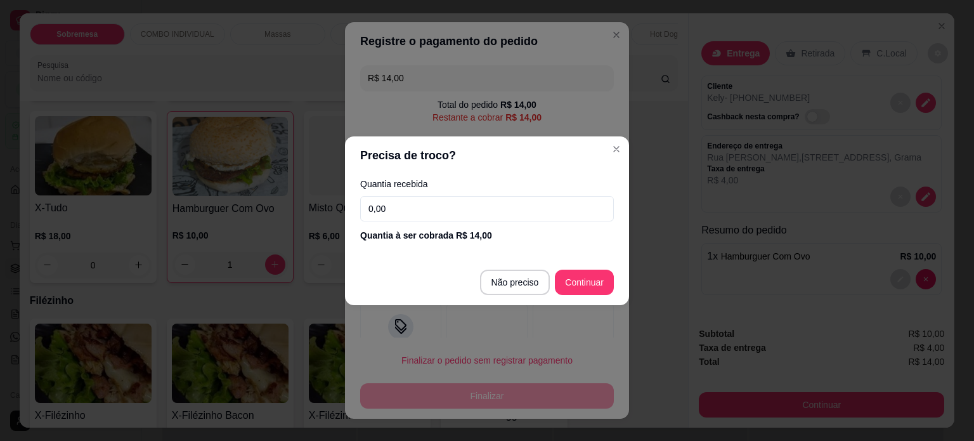
click at [409, 213] on input "0,00" at bounding box center [487, 208] width 254 height 25
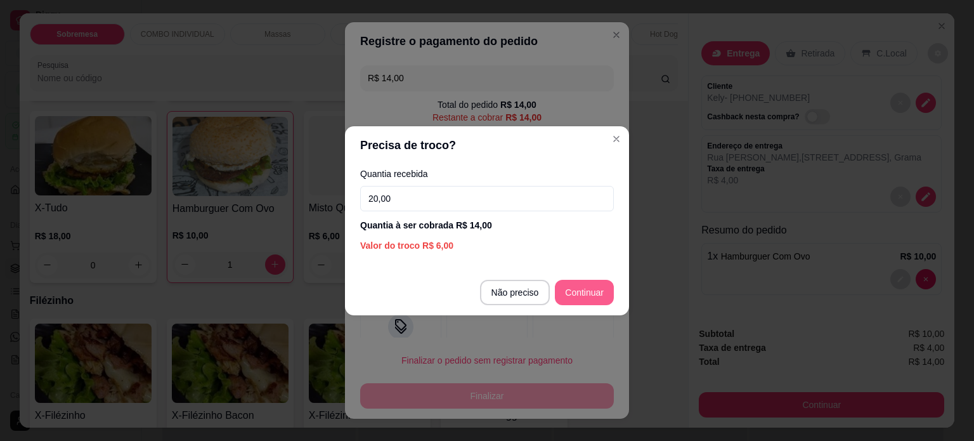
type input "20,00"
type input "R$ 0,00"
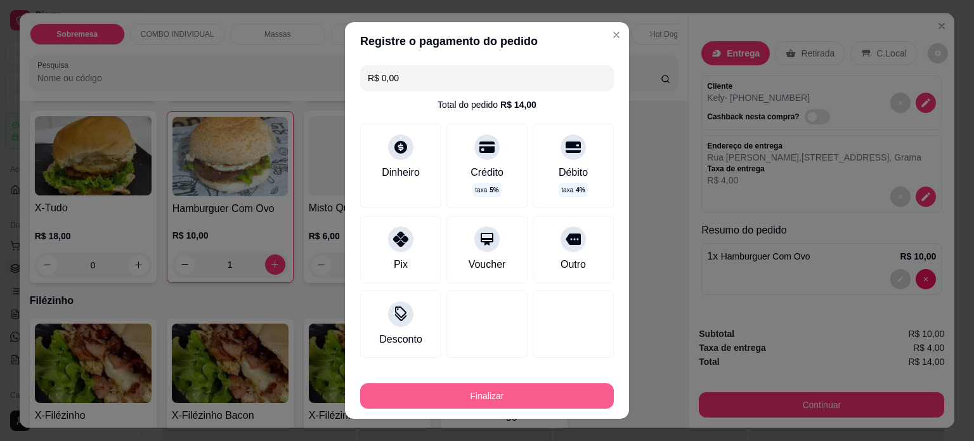
click at [539, 395] on button "Finalizar" at bounding box center [487, 395] width 254 height 25
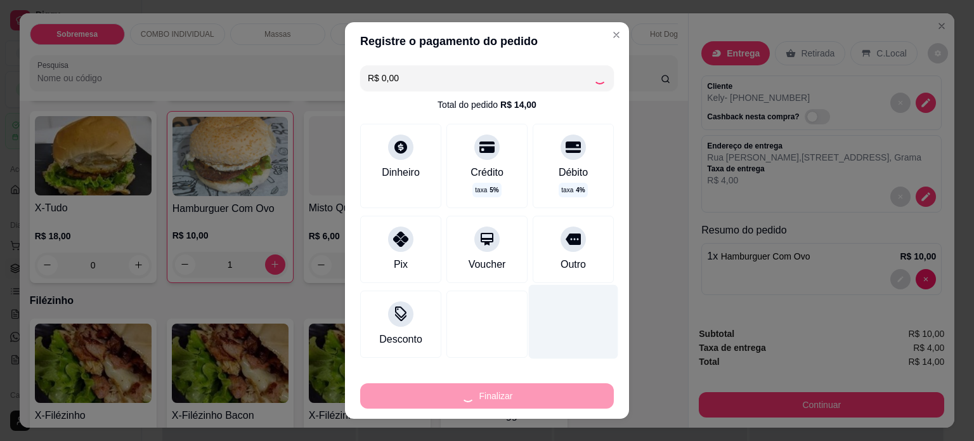
type input "0"
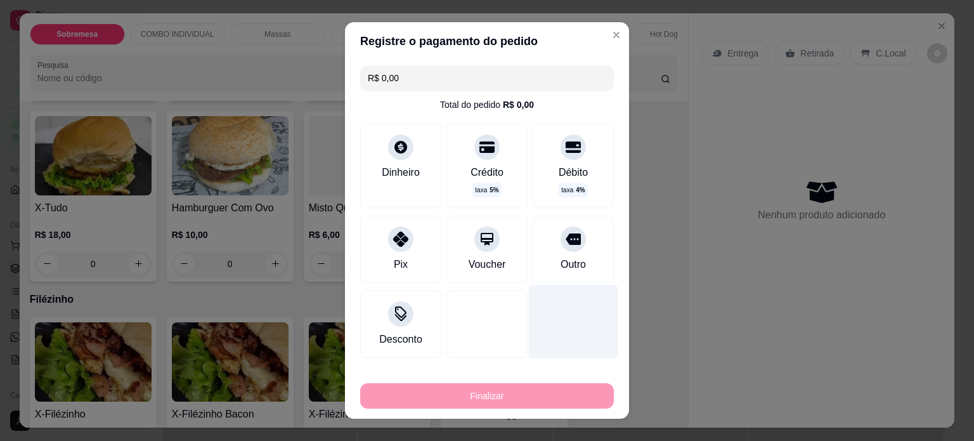
type input "-R$ 14,00"
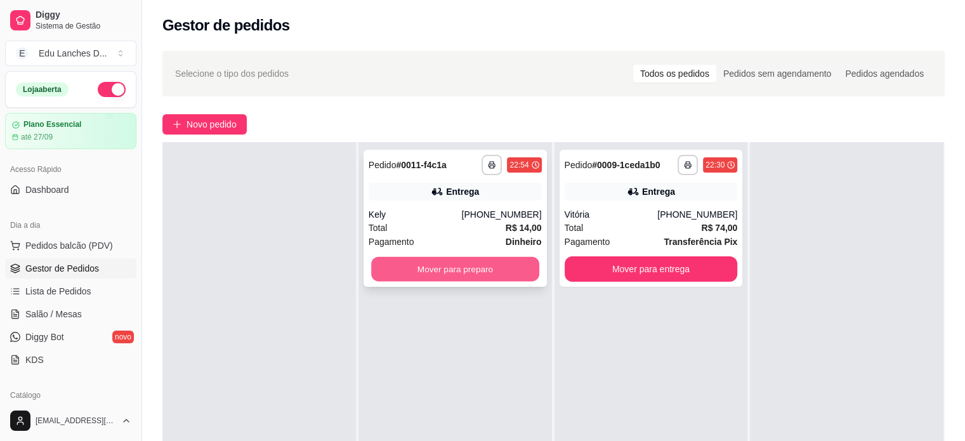
click at [462, 274] on button "Mover para preparo" at bounding box center [455, 269] width 168 height 25
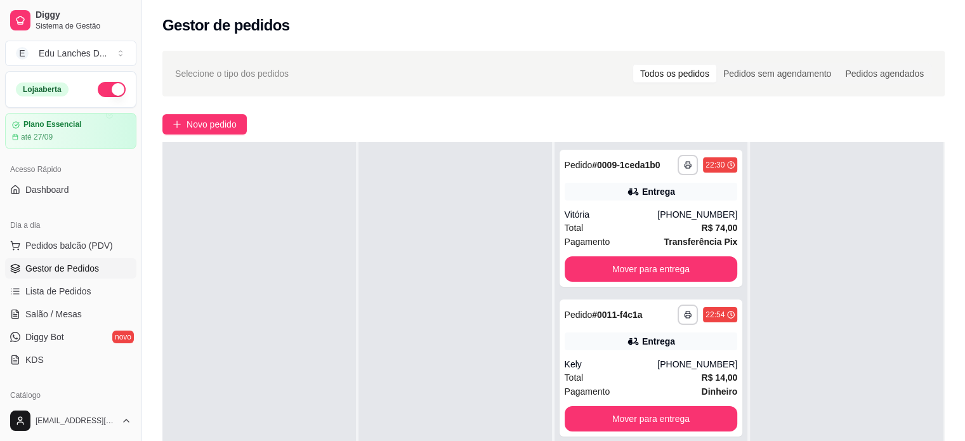
click at [98, 92] on button "button" at bounding box center [112, 89] width 28 height 15
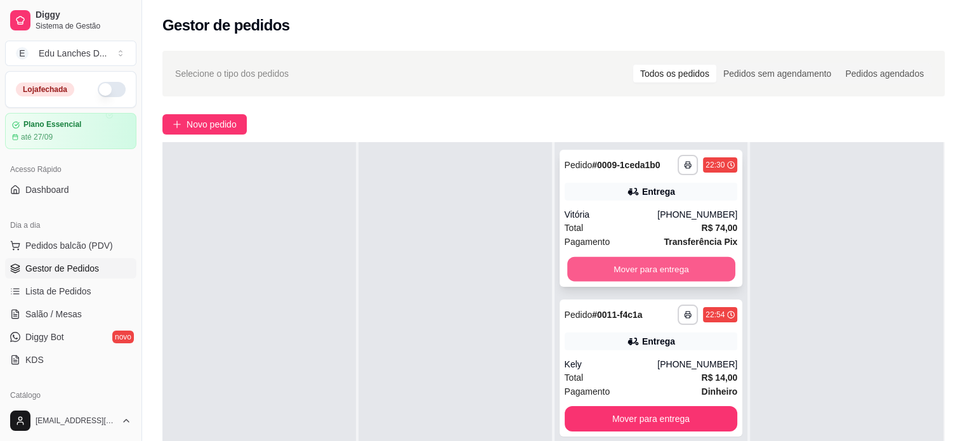
click at [571, 263] on button "Mover para entrega" at bounding box center [651, 269] width 168 height 25
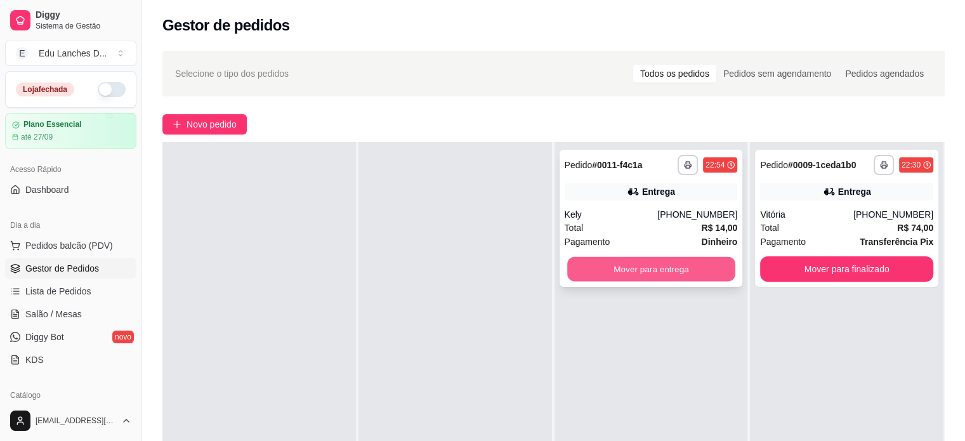
click at [679, 275] on button "Mover para entrega" at bounding box center [651, 269] width 168 height 25
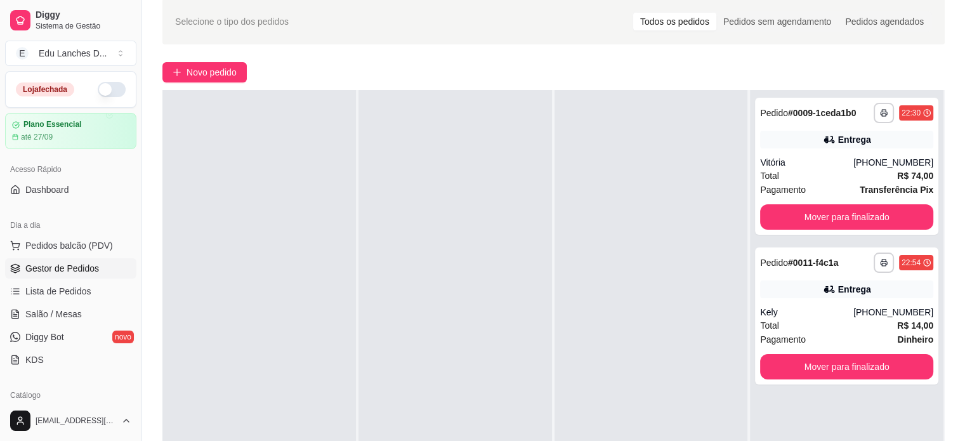
scroll to position [127, 0]
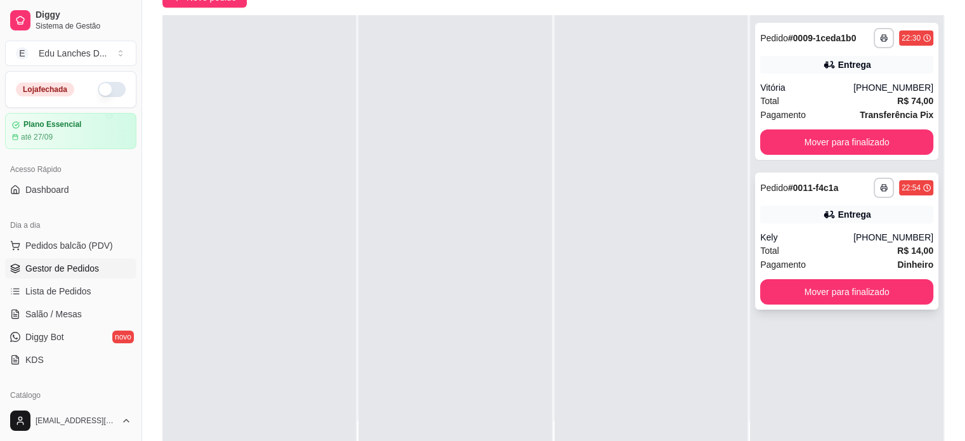
click at [829, 256] on div "Total R$ 14,00" at bounding box center [846, 251] width 173 height 14
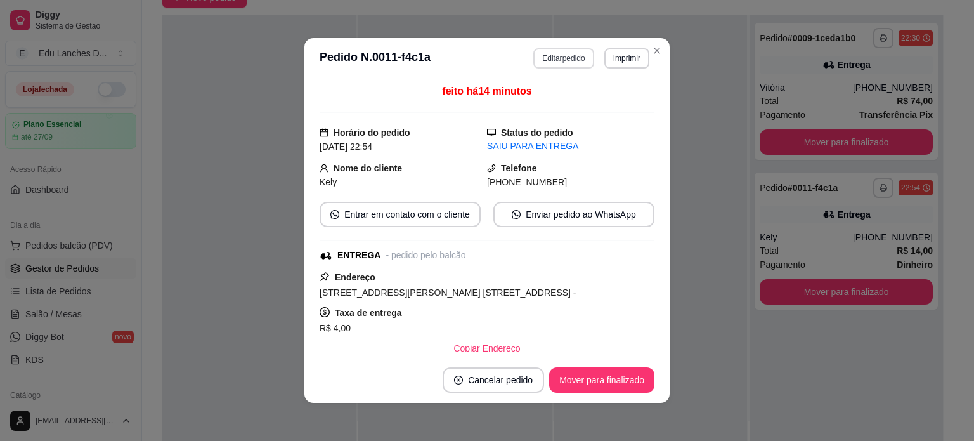
click at [579, 61] on button "Editar pedido" at bounding box center [564, 58] width 60 height 20
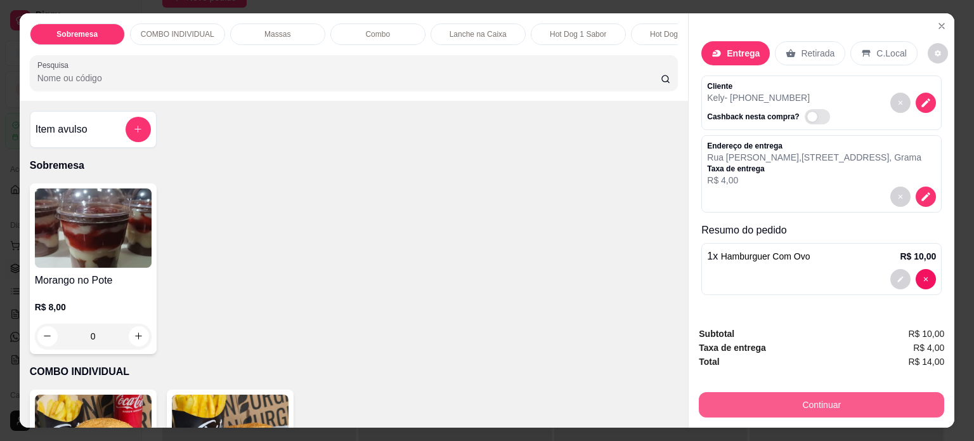
click at [822, 400] on button "Continuar" at bounding box center [822, 404] width 246 height 25
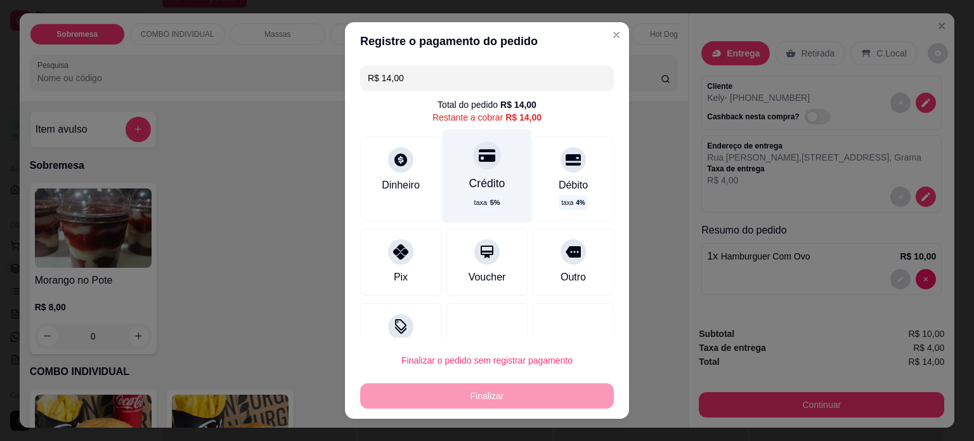
click at [485, 189] on div "Crédito" at bounding box center [487, 183] width 36 height 16
type input "R$ 0,00"
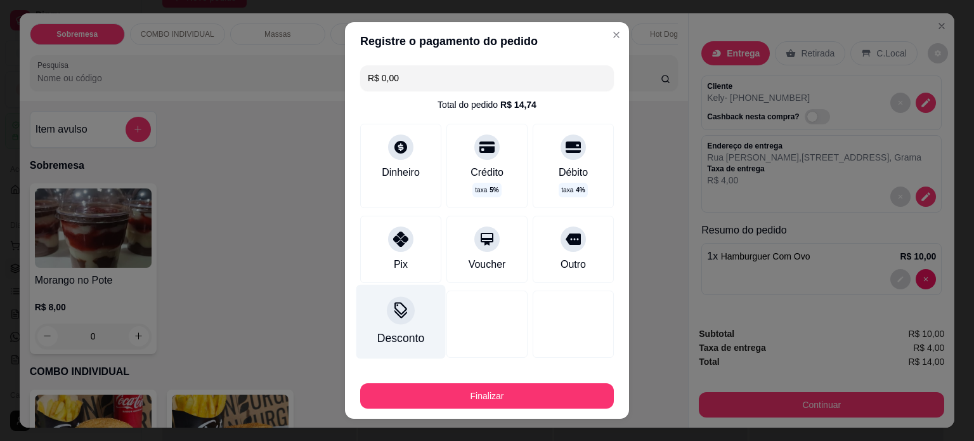
click at [389, 330] on div "Desconto" at bounding box center [400, 338] width 47 height 16
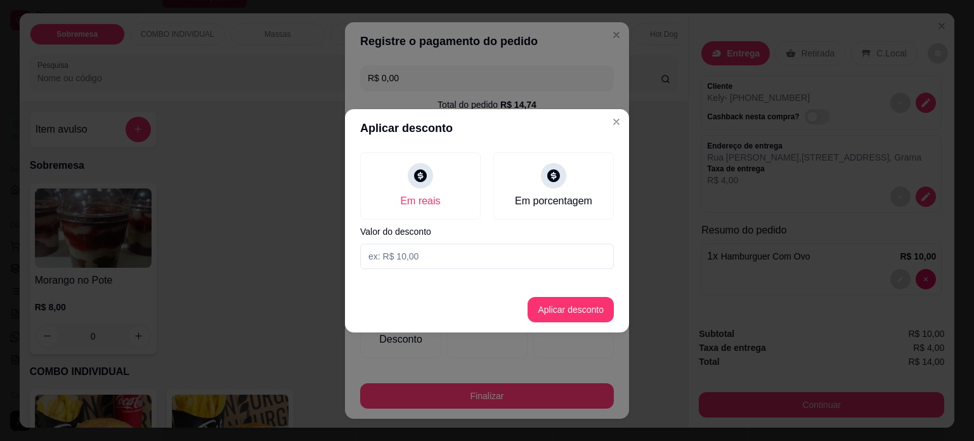
click at [409, 250] on input at bounding box center [487, 256] width 254 height 25
type input "0,74"
click at [603, 310] on button "Aplicar desconto" at bounding box center [571, 309] width 83 height 25
type input "-R$ 0,74"
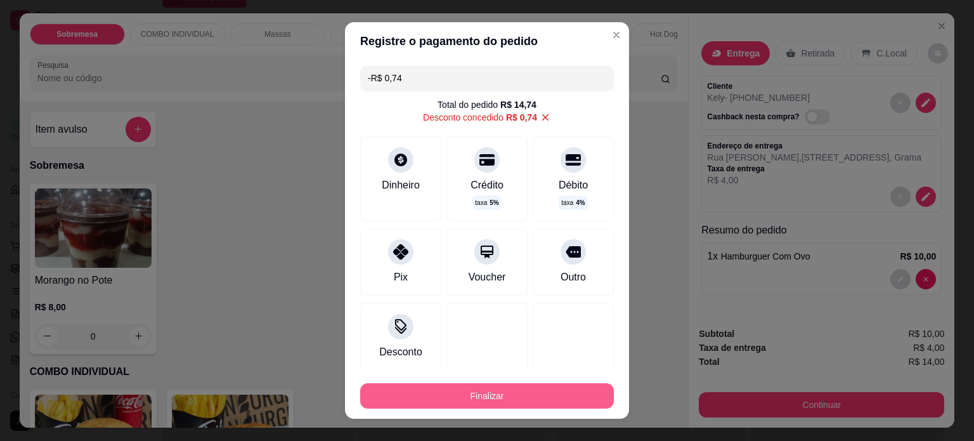
click at [425, 395] on button "Finalizar" at bounding box center [487, 395] width 254 height 25
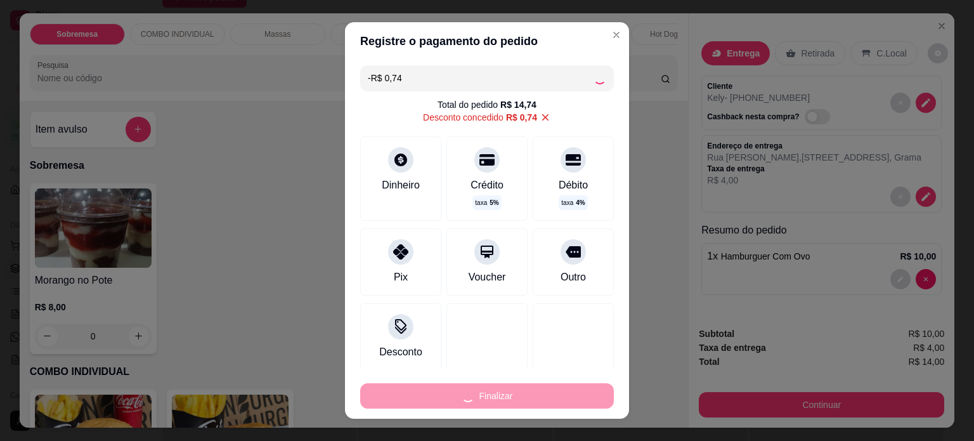
type input "0"
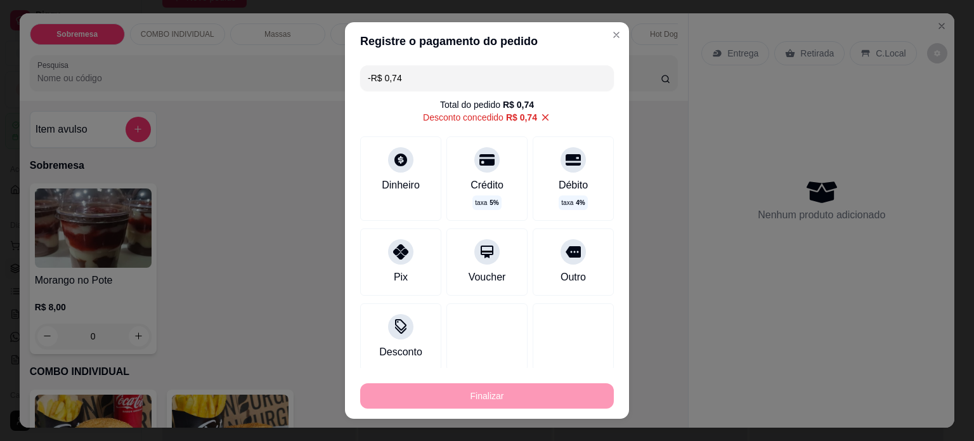
type input "-R$ 14,74"
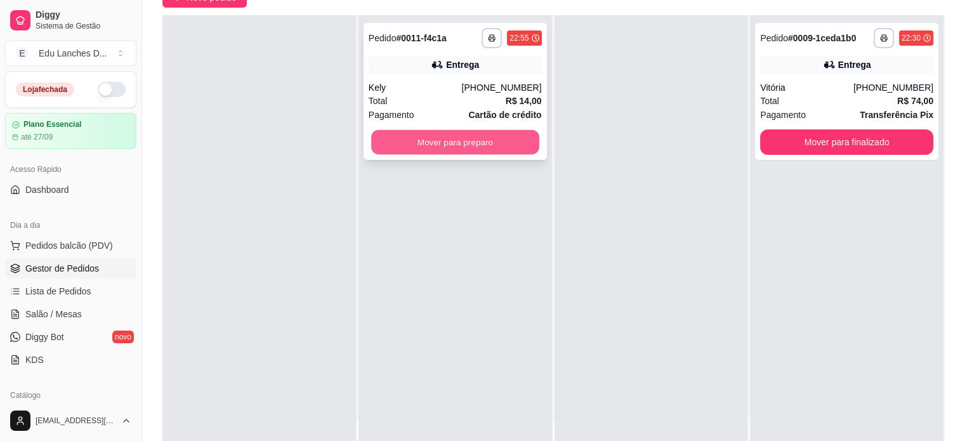
click at [466, 138] on button "Mover para preparo" at bounding box center [455, 142] width 168 height 25
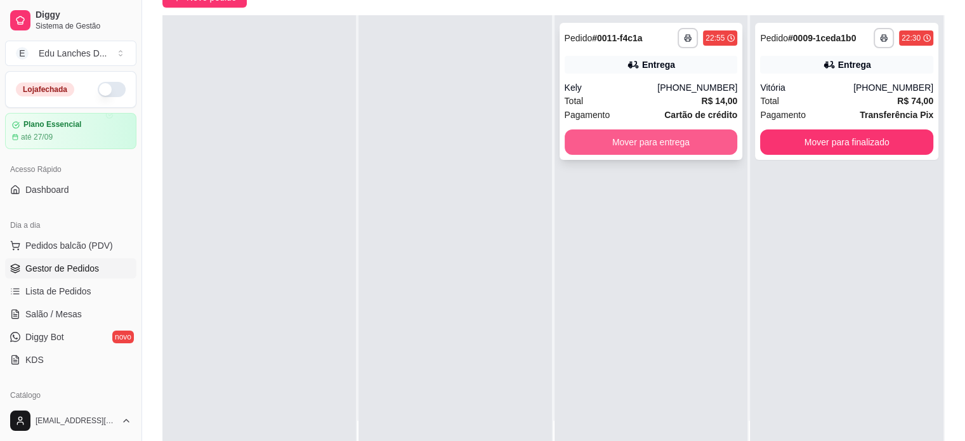
click at [578, 149] on button "Mover para entrega" at bounding box center [651, 141] width 173 height 25
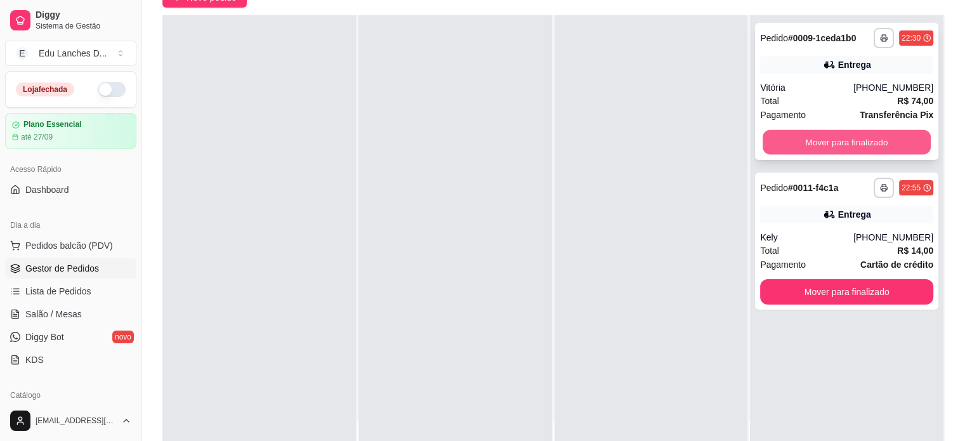
click at [780, 144] on button "Mover para finalizado" at bounding box center [847, 142] width 168 height 25
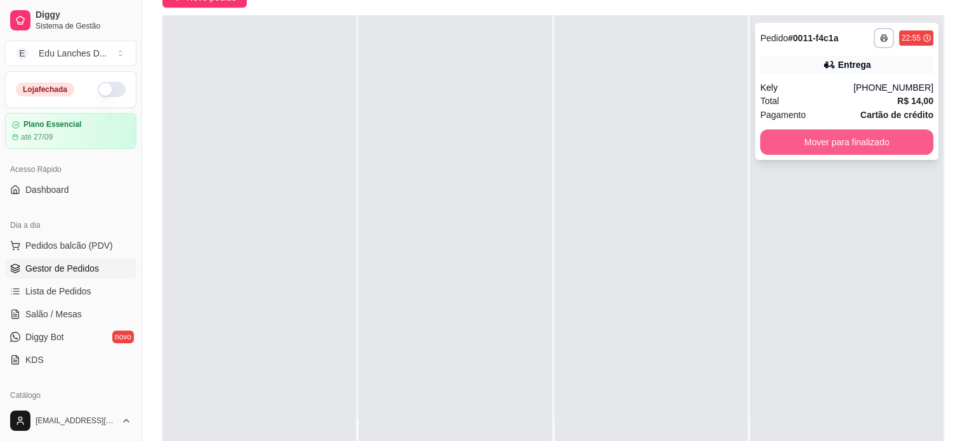
click at [820, 152] on button "Mover para finalizado" at bounding box center [846, 141] width 173 height 25
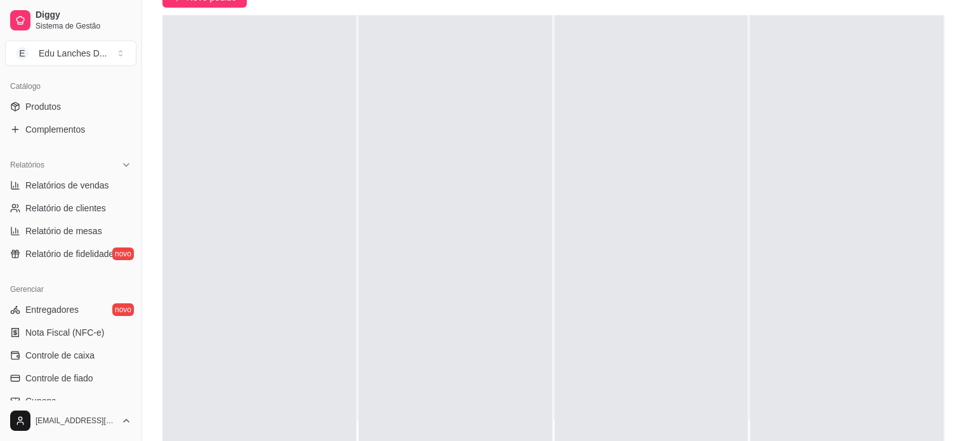
scroll to position [317, 0]
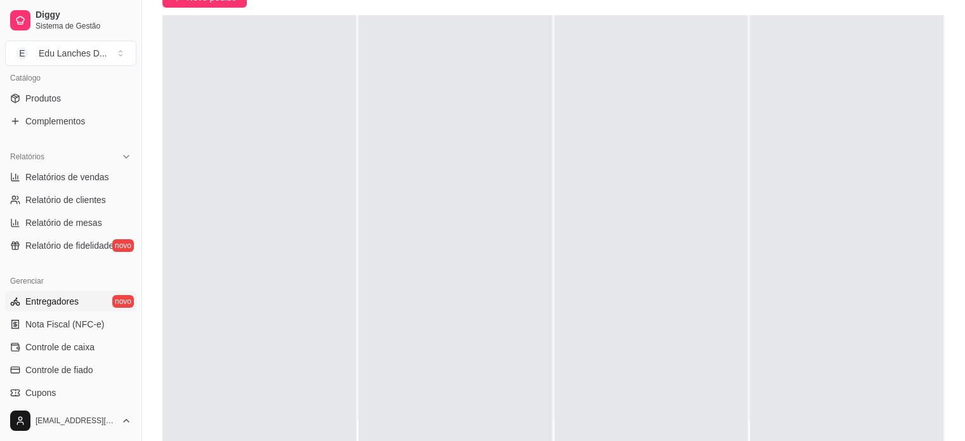
click at [74, 304] on span "Entregadores" at bounding box center [51, 301] width 53 height 13
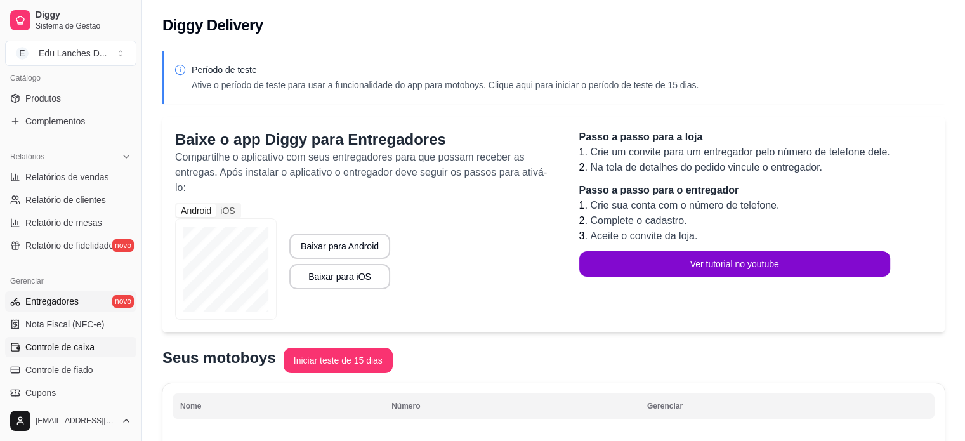
click at [56, 342] on span "Controle de caixa" at bounding box center [59, 347] width 69 height 13
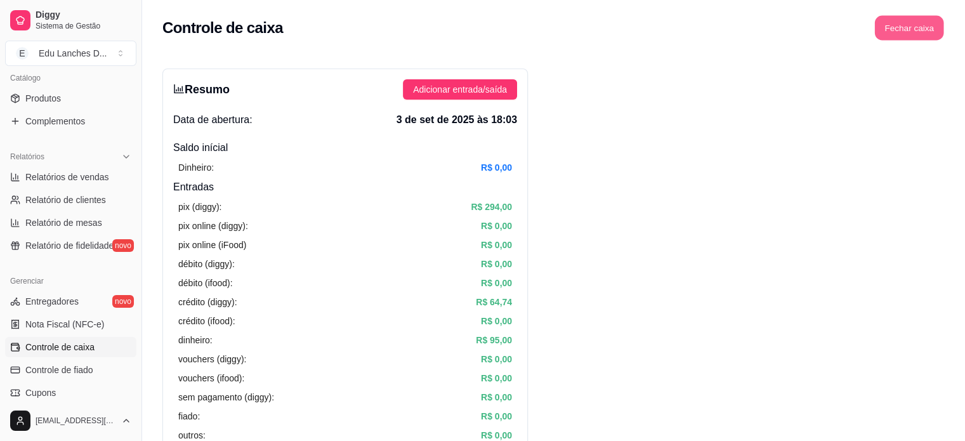
click at [924, 23] on button "Fechar caixa" at bounding box center [909, 28] width 69 height 25
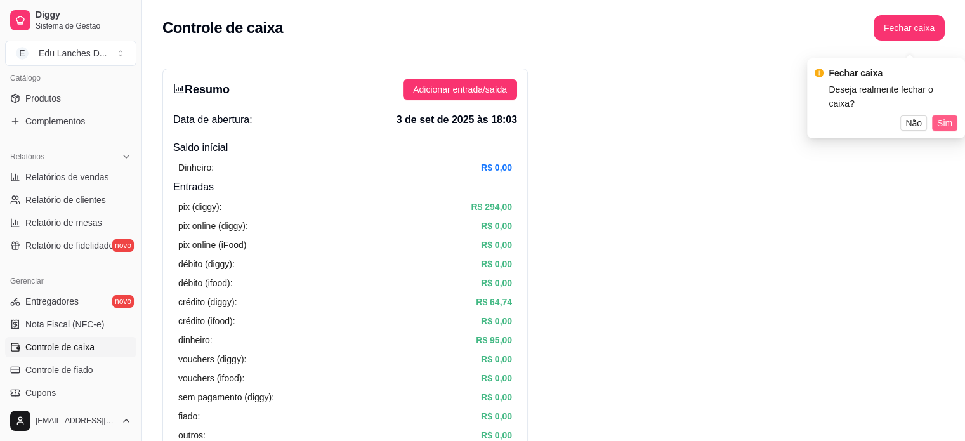
click at [941, 116] on span "Sim" at bounding box center [944, 123] width 15 height 14
